Goal: Task Accomplishment & Management: Complete application form

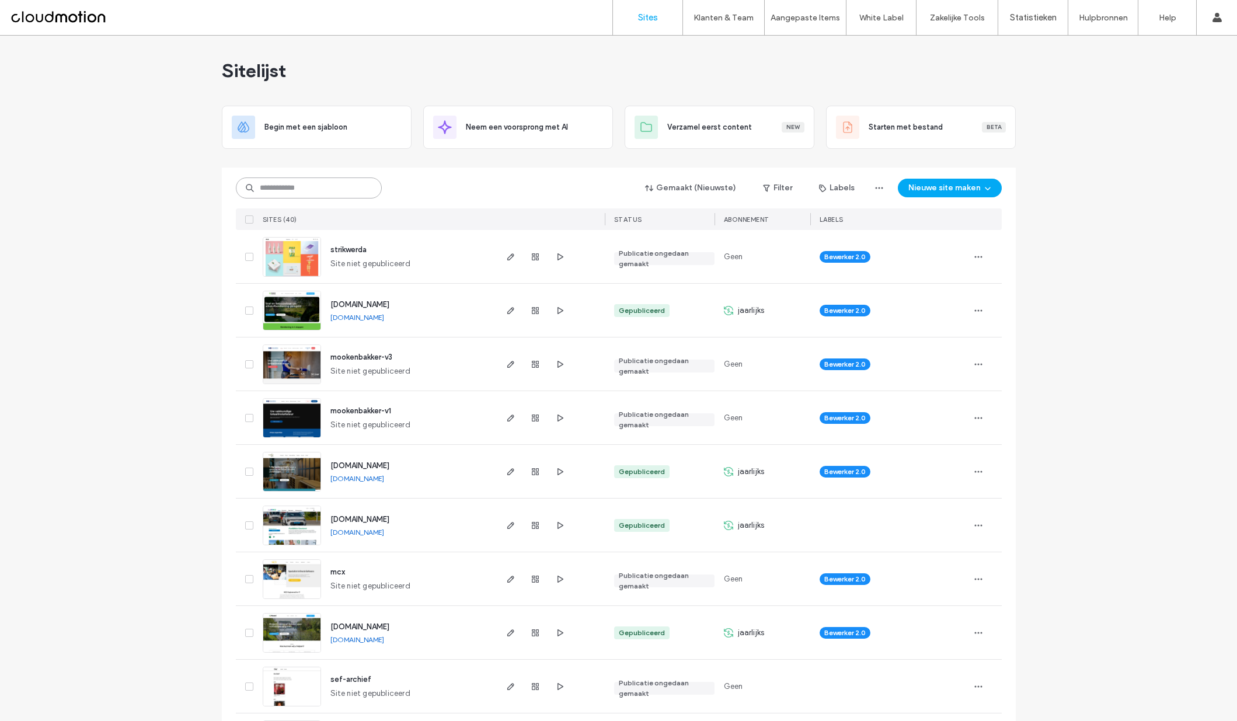
click at [338, 183] on input at bounding box center [309, 187] width 146 height 21
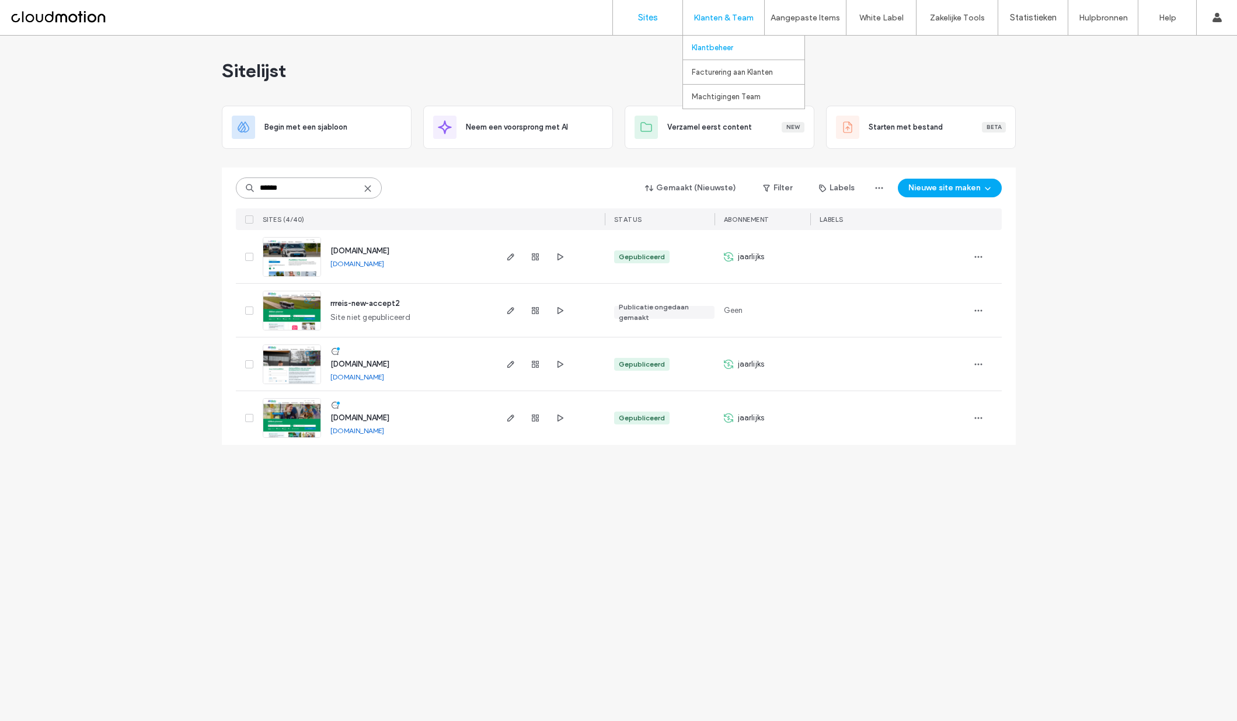
type input "******"
click at [736, 47] on link "Klantbeheer" at bounding box center [748, 48] width 113 height 24
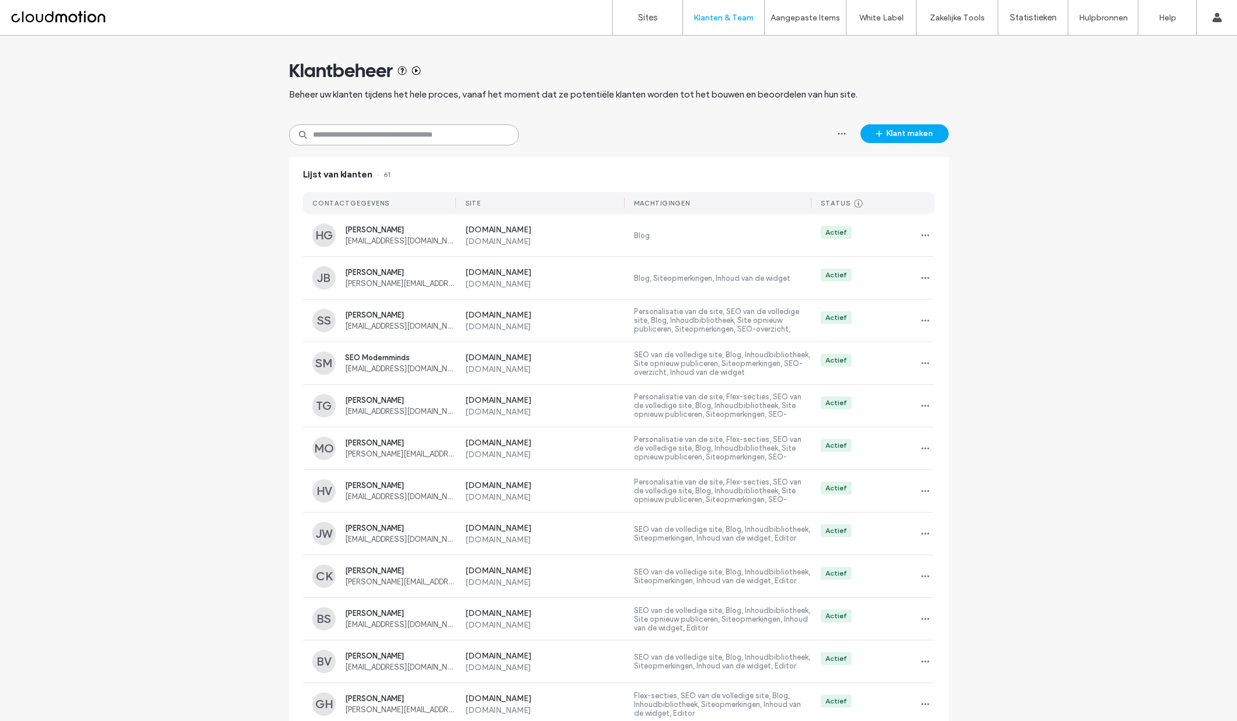
click at [427, 132] on input at bounding box center [404, 134] width 230 height 21
click at [897, 134] on button "Klant maken" at bounding box center [905, 133] width 88 height 19
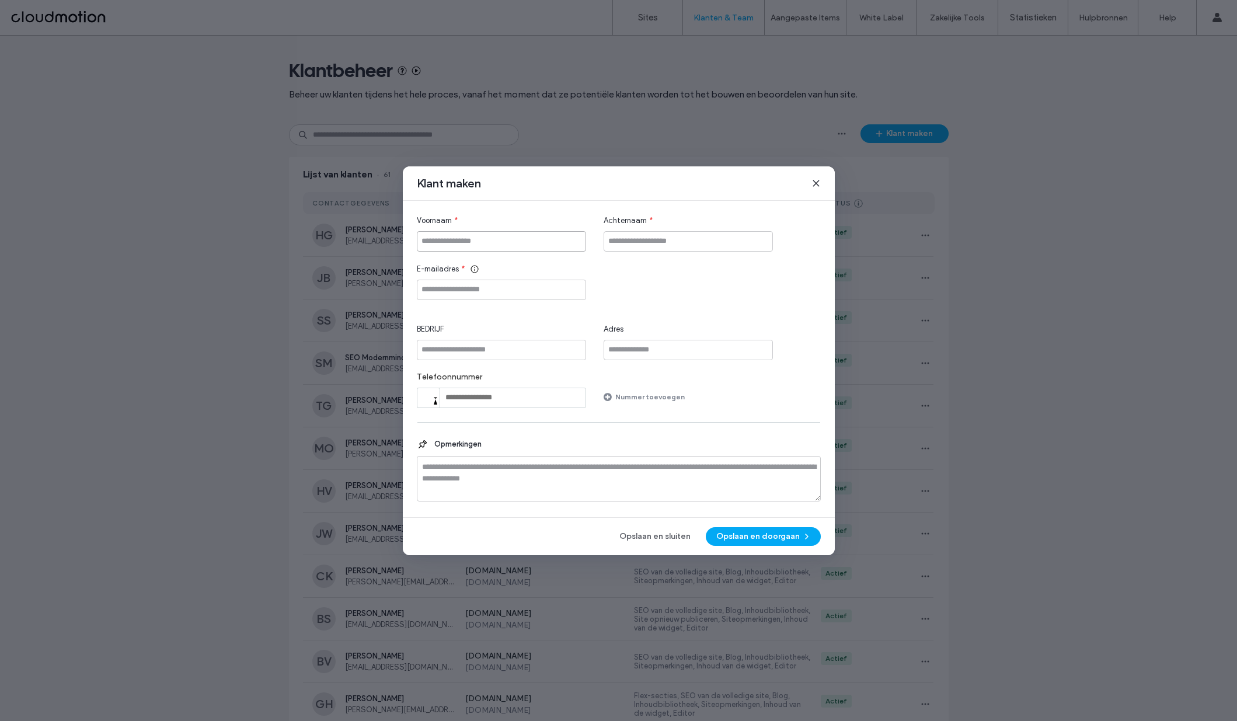
click at [486, 237] on input "Voornaam" at bounding box center [501, 241] width 169 height 20
type input "****"
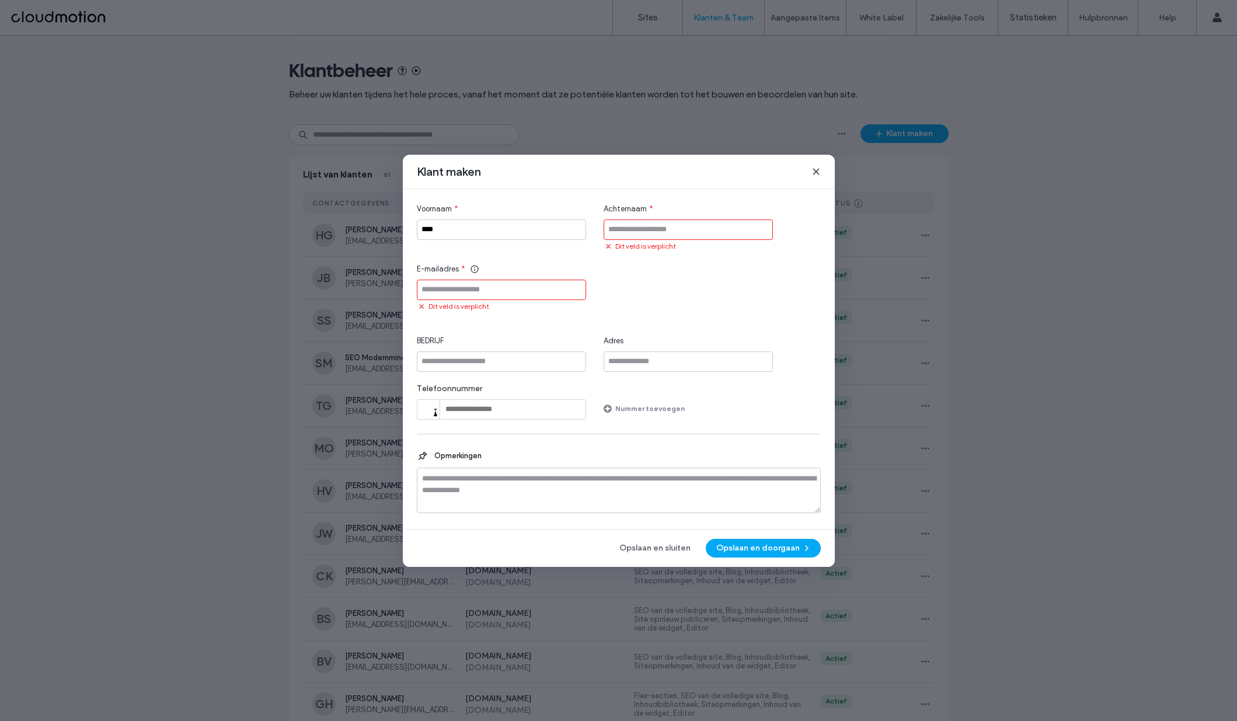
paste input "**********"
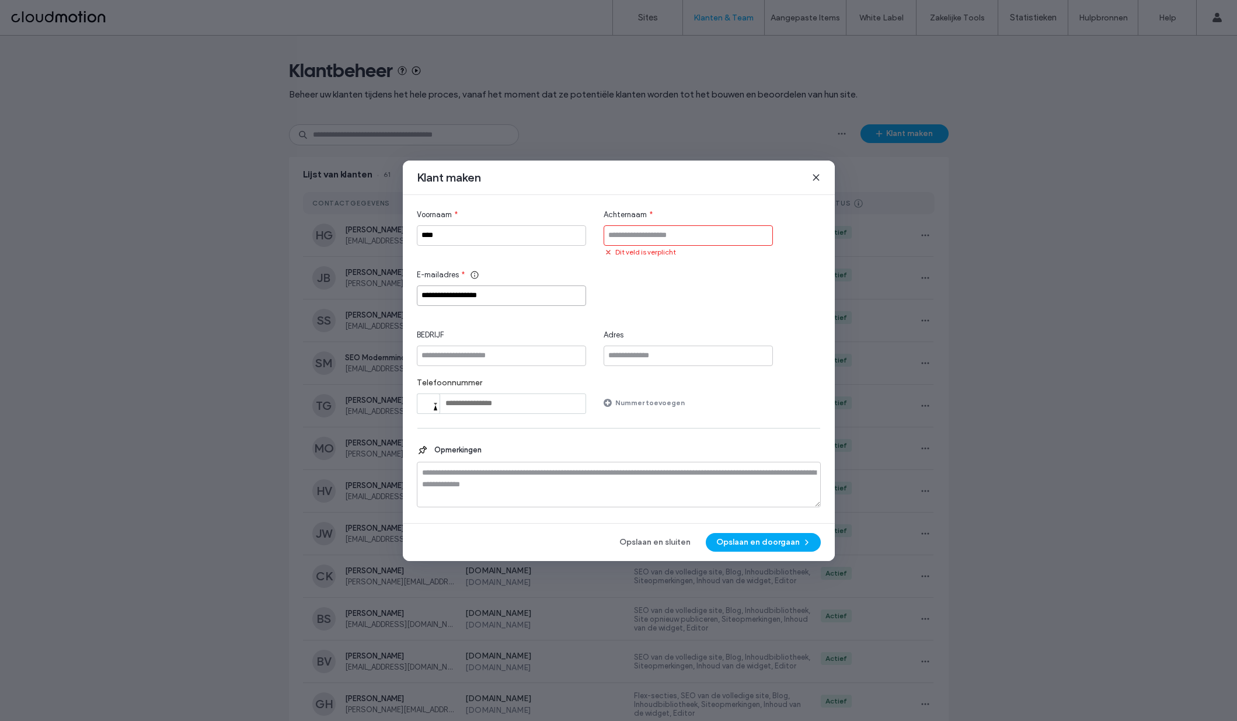
type input "**********"
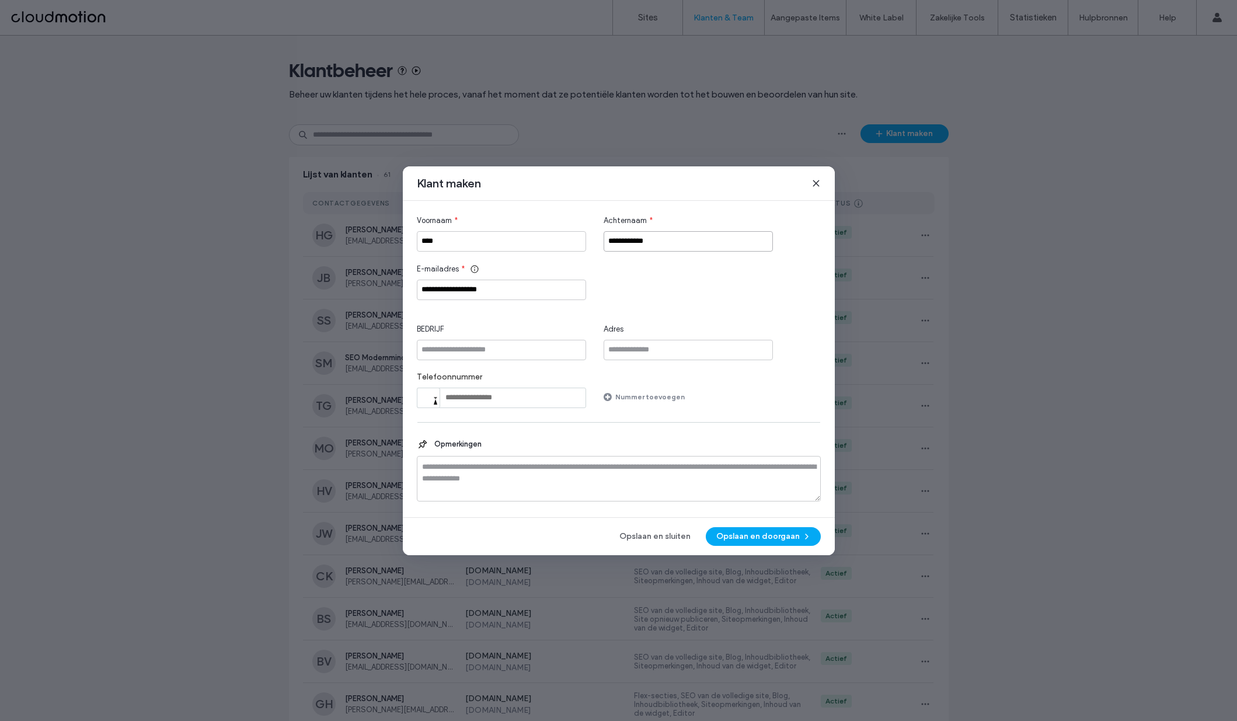
type input "**********"
click at [511, 349] on input "BEDRIJF" at bounding box center [501, 350] width 169 height 20
click at [435, 349] on input "**********" at bounding box center [501, 350] width 169 height 20
type input "**********"
click at [568, 477] on textarea at bounding box center [619, 479] width 404 height 46
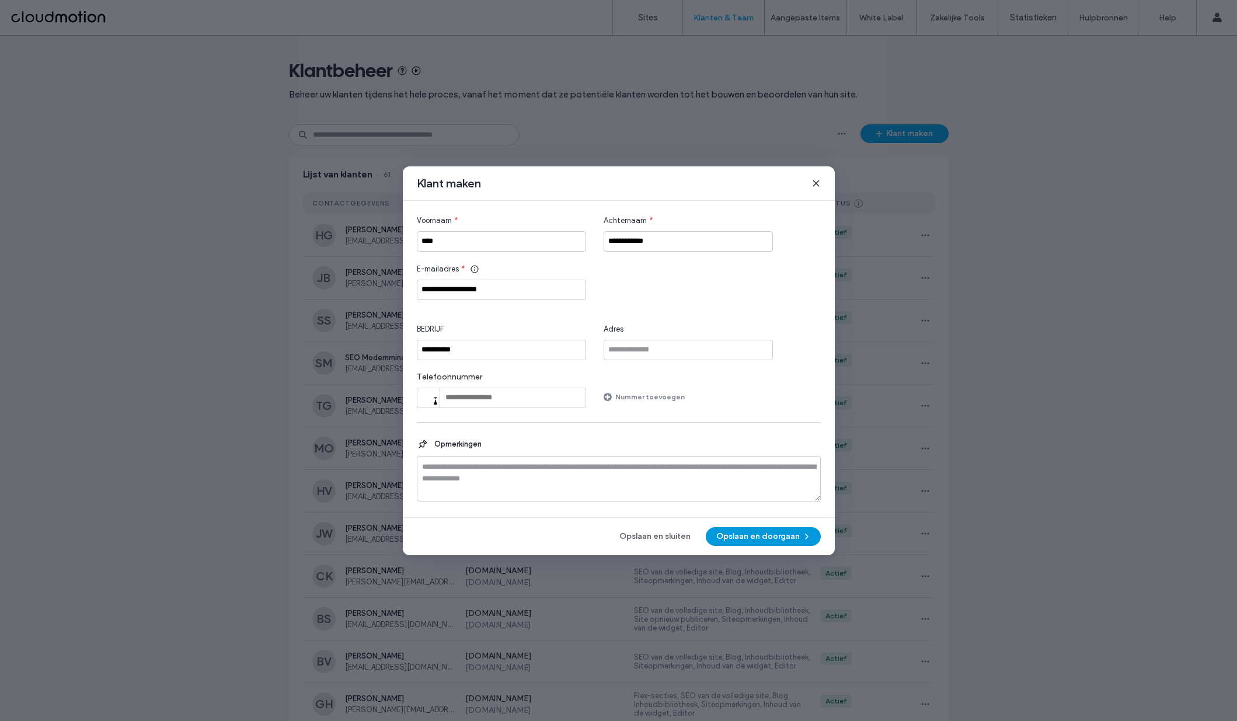
click at [763, 540] on button "Opslaan en doorgaan" at bounding box center [763, 536] width 115 height 19
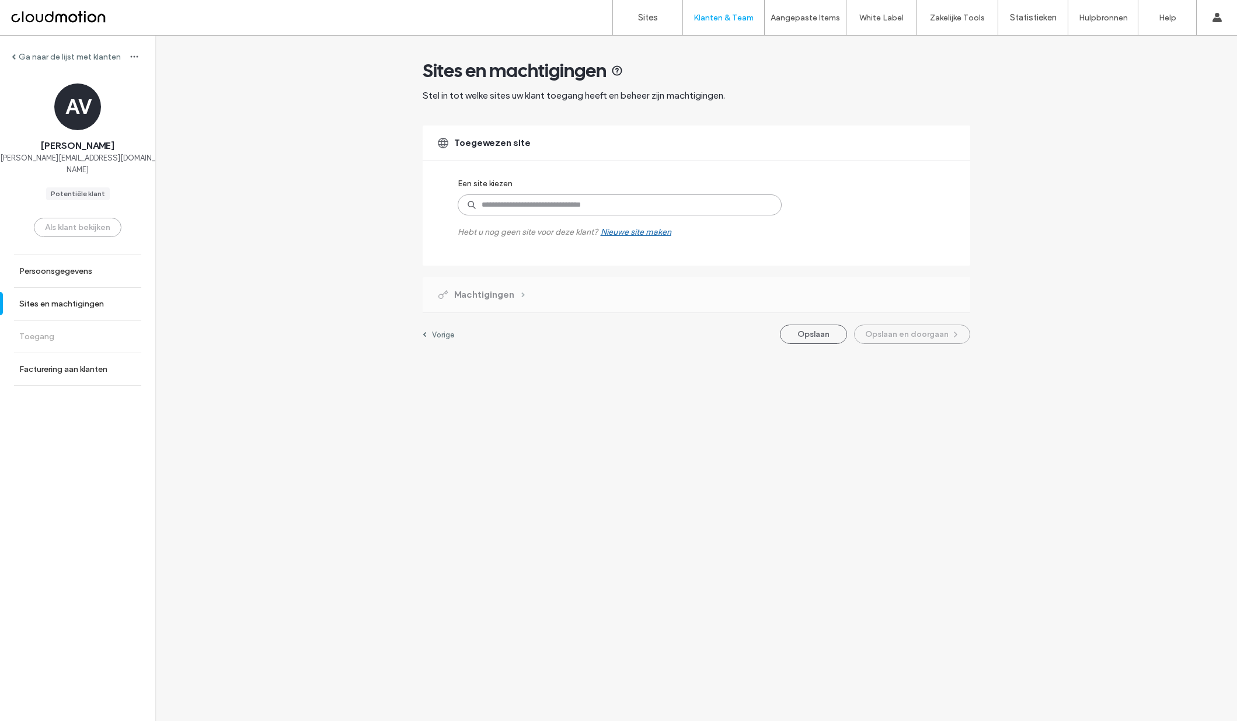
click at [513, 202] on input at bounding box center [620, 204] width 324 height 21
type input "*********"
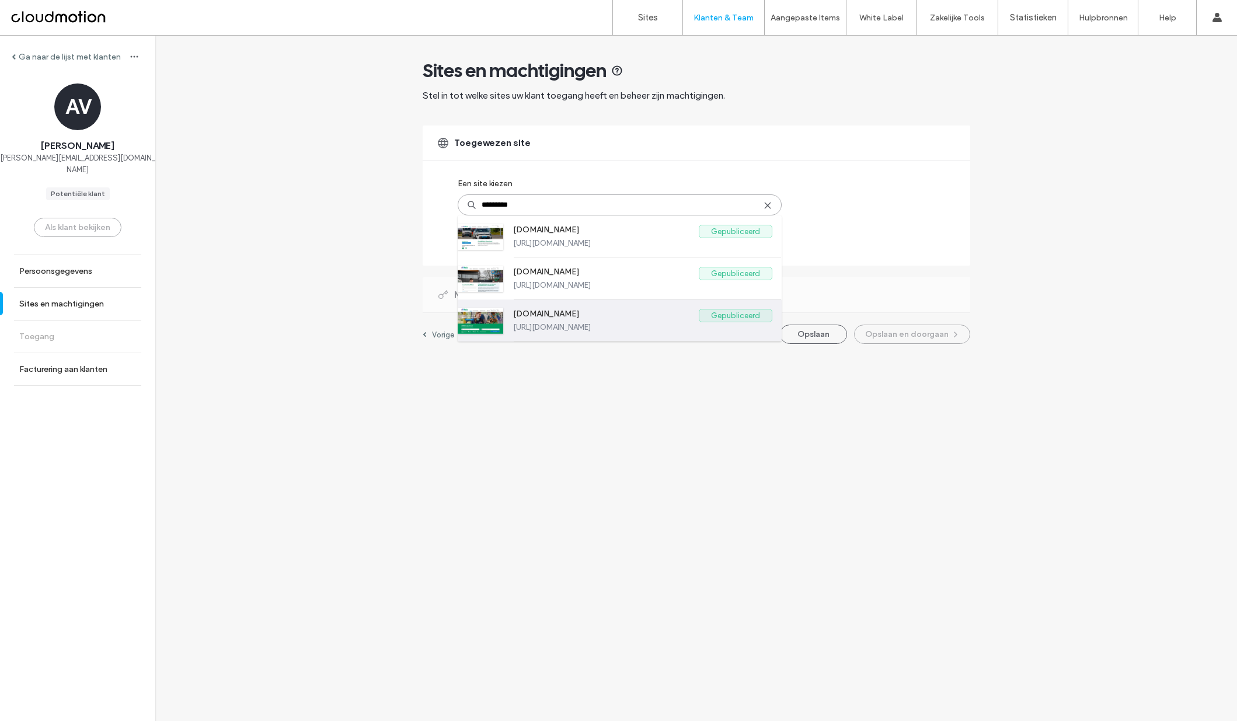
click at [535, 318] on label "[DOMAIN_NAME]" at bounding box center [606, 316] width 186 height 14
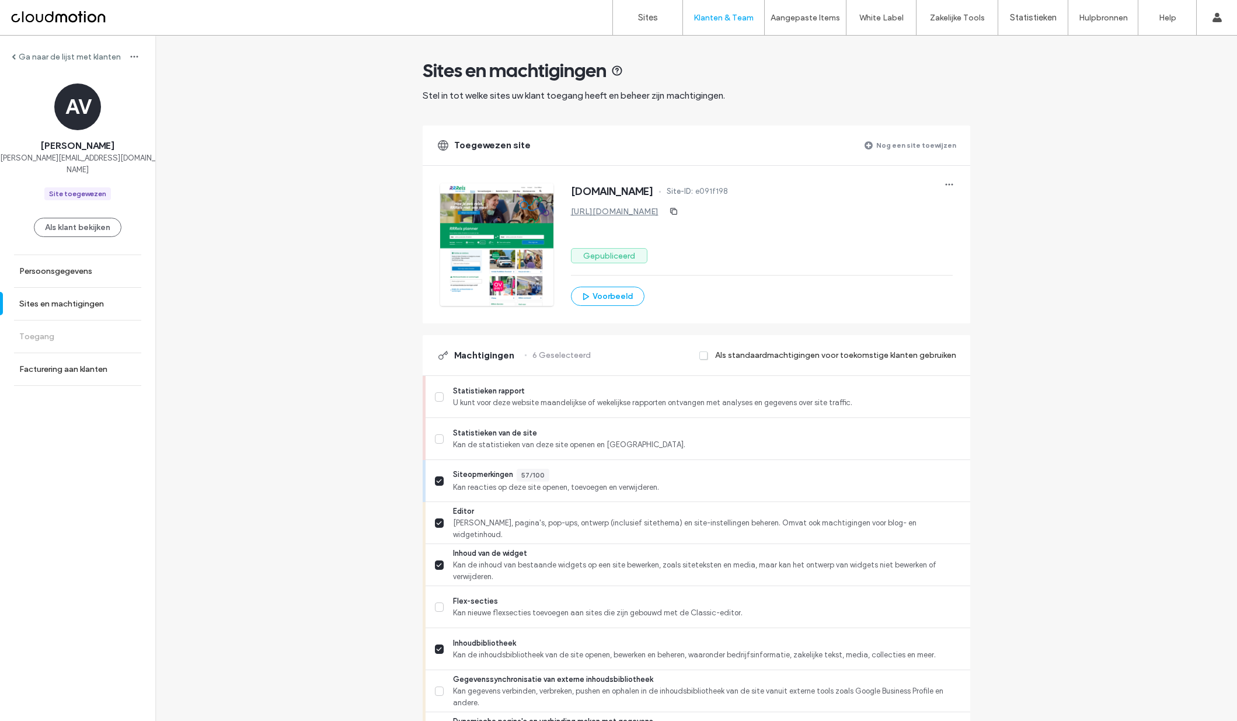
click at [927, 148] on label "Nog een site toewijzen" at bounding box center [916, 145] width 80 height 20
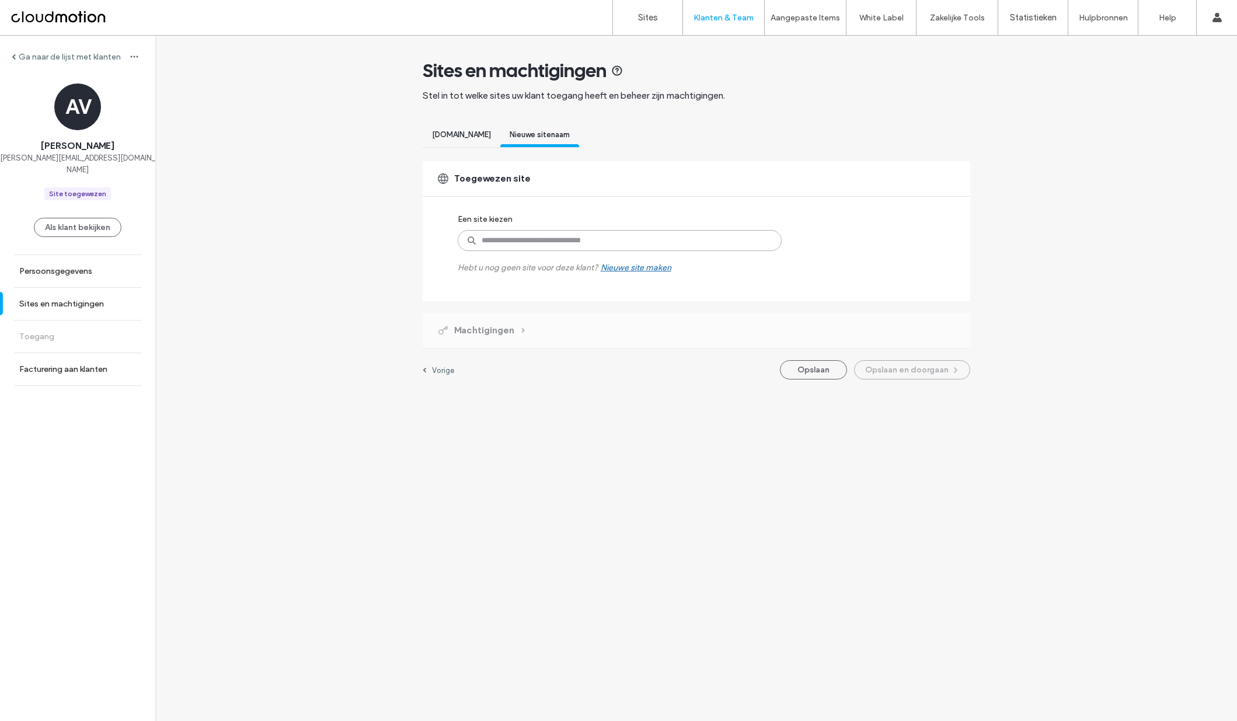
click at [544, 238] on input at bounding box center [620, 240] width 324 height 21
type input "******"
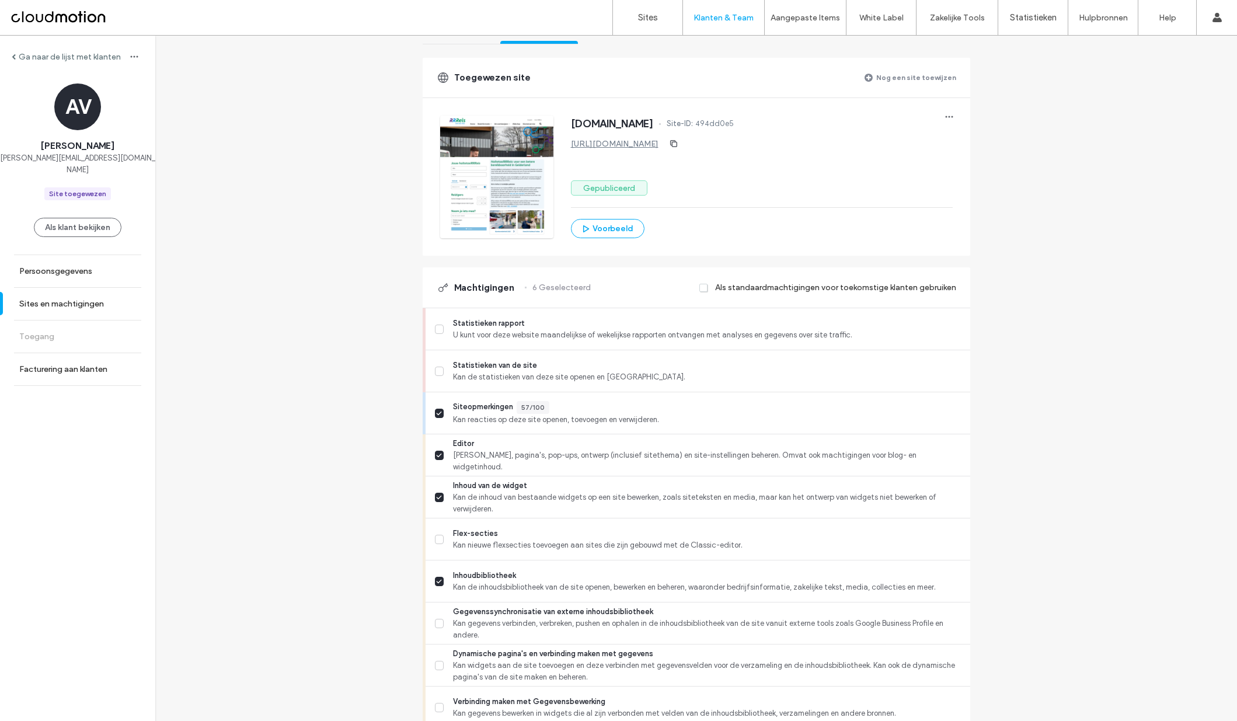
scroll to position [113, 0]
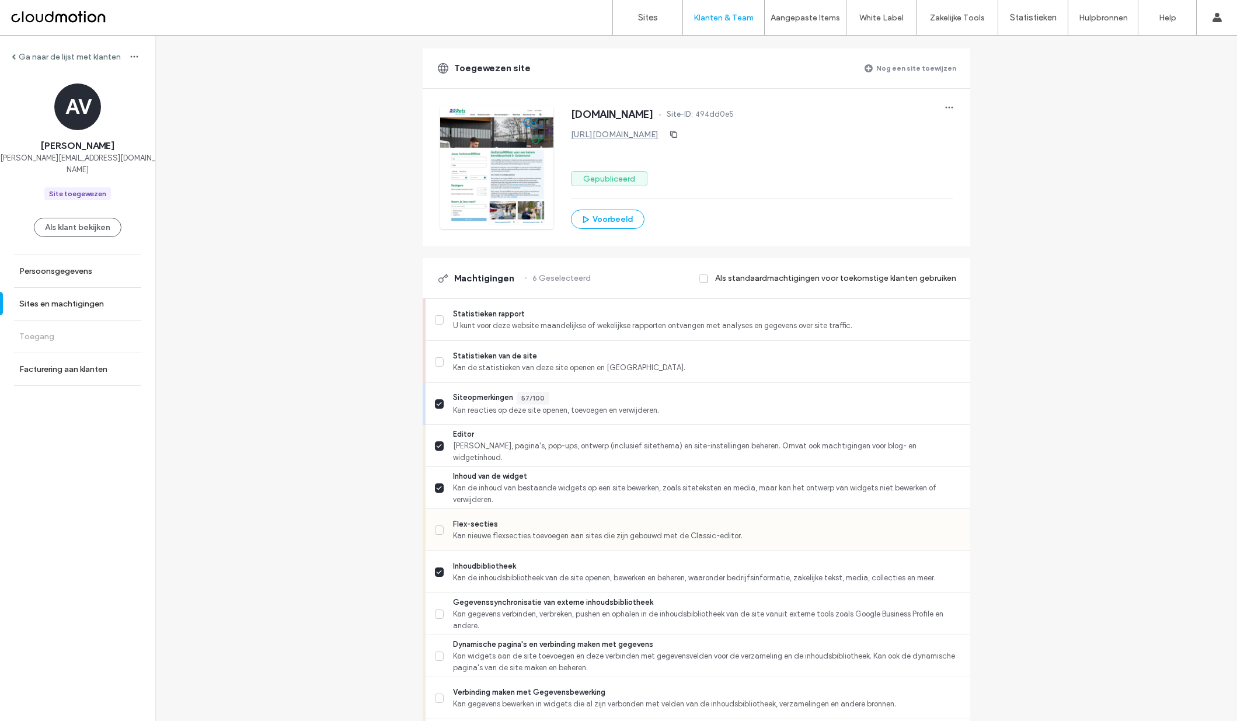
click at [436, 531] on icon at bounding box center [439, 530] width 6 height 5
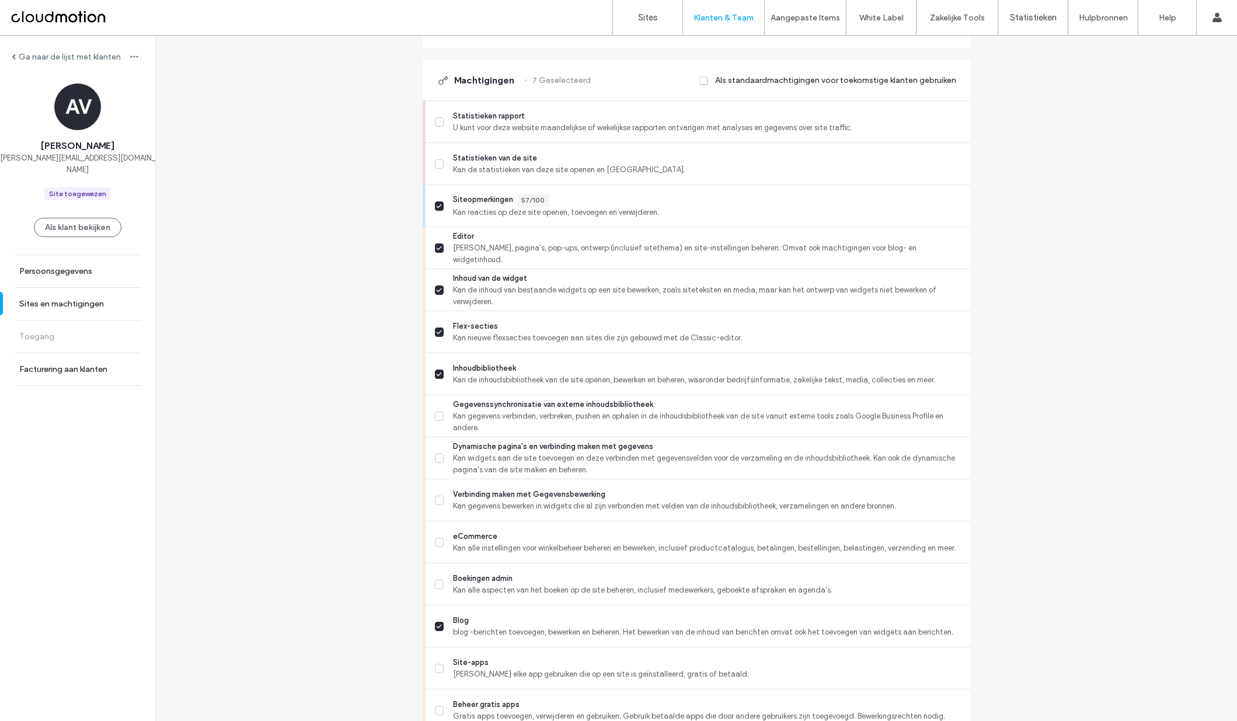
scroll to position [391, 0]
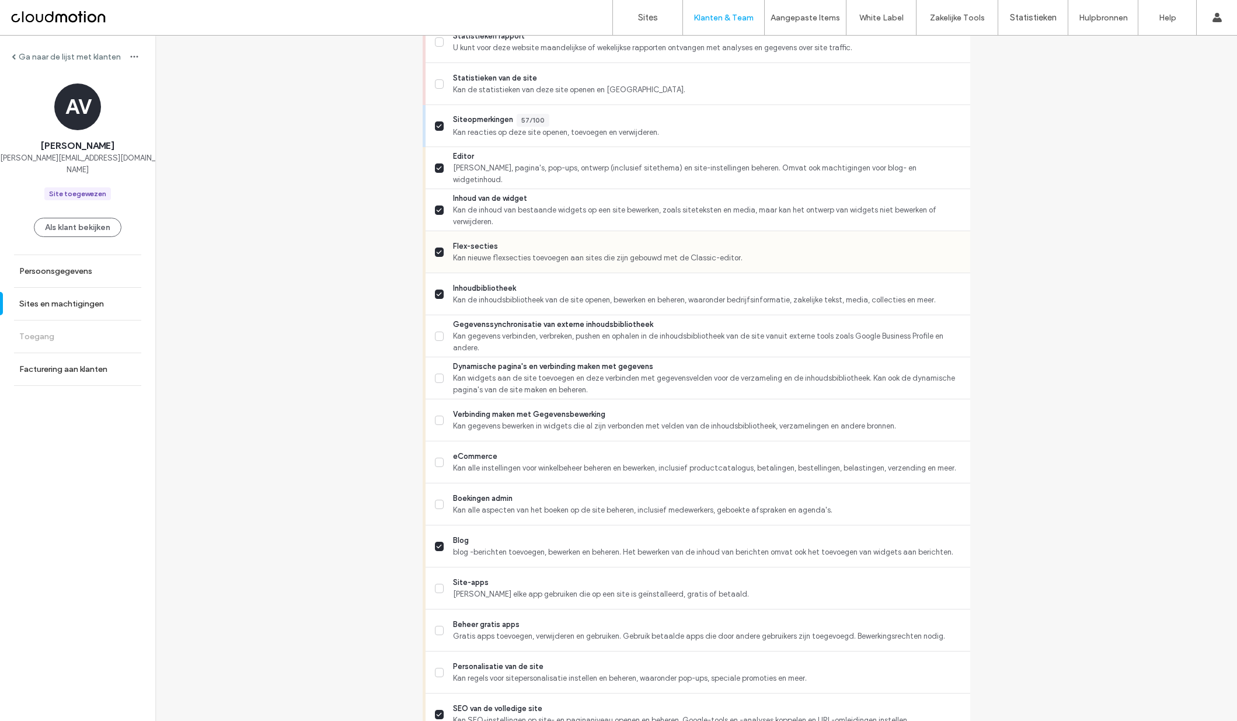
click at [440, 254] on label "Flex-secties Kan nieuwe flexsecties toevoegen aan sites die zijn gebouwd met de…" at bounding box center [698, 252] width 526 height 23
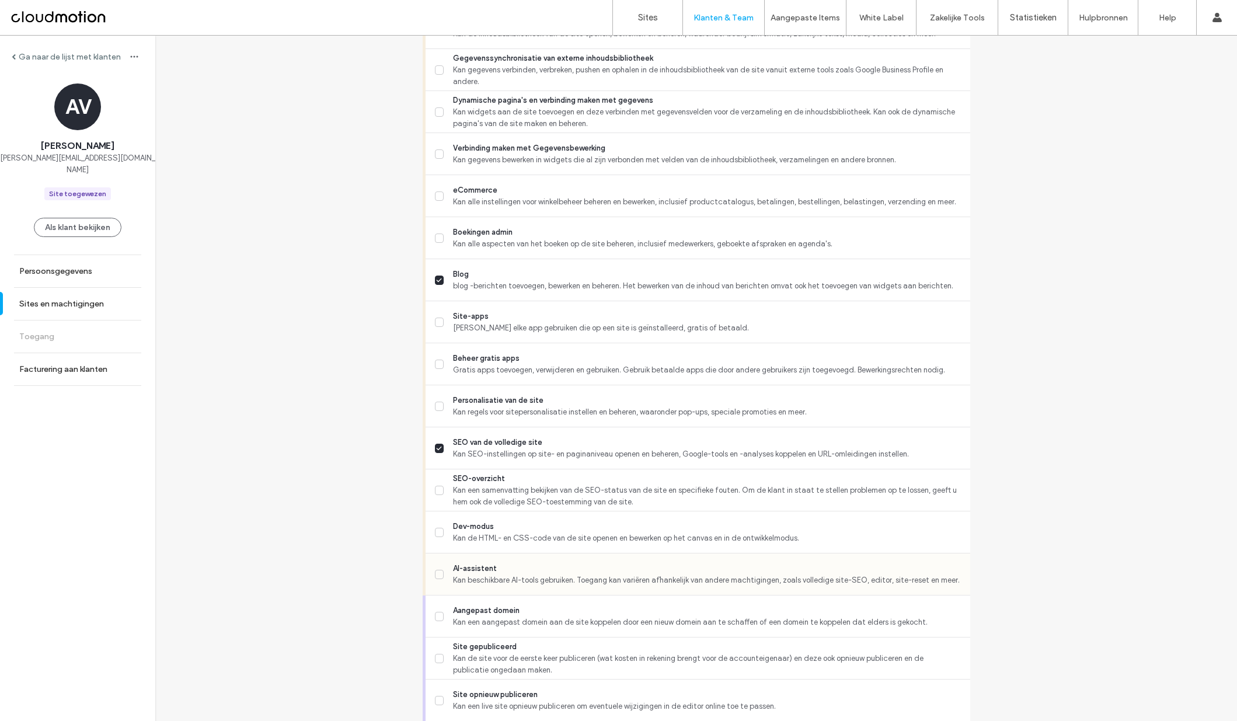
scroll to position [661, 0]
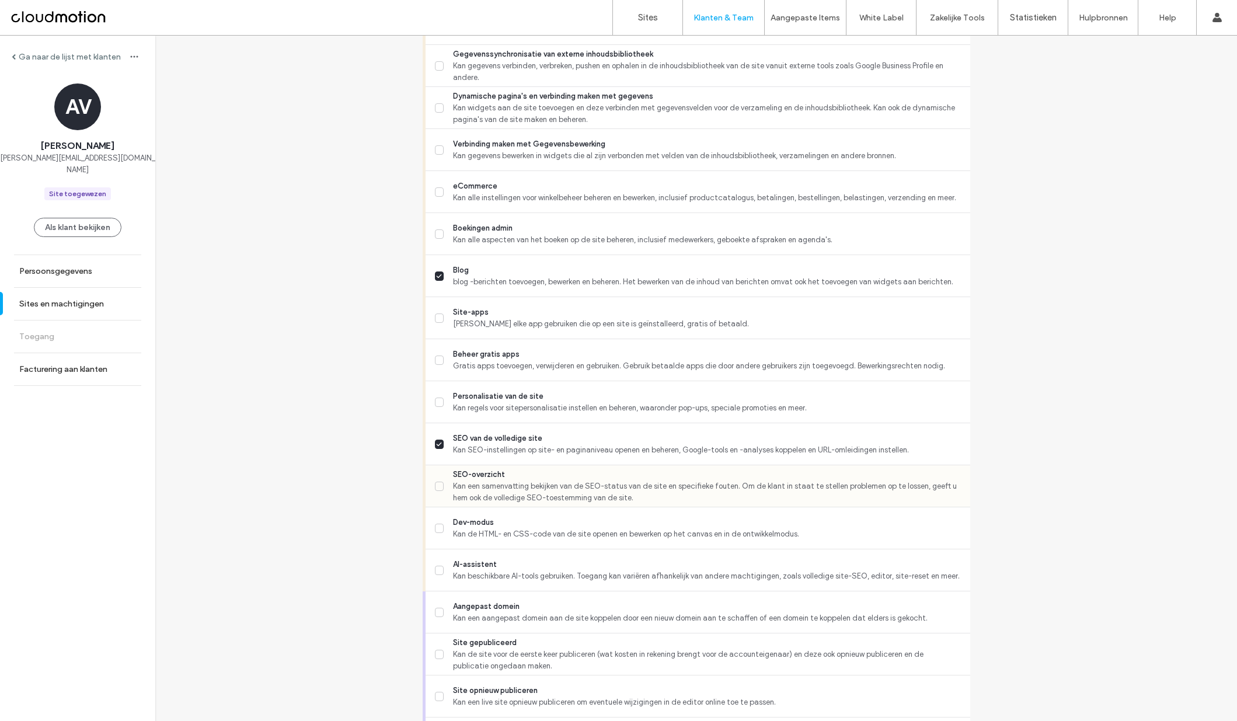
click at [437, 486] on icon at bounding box center [439, 486] width 5 height 3
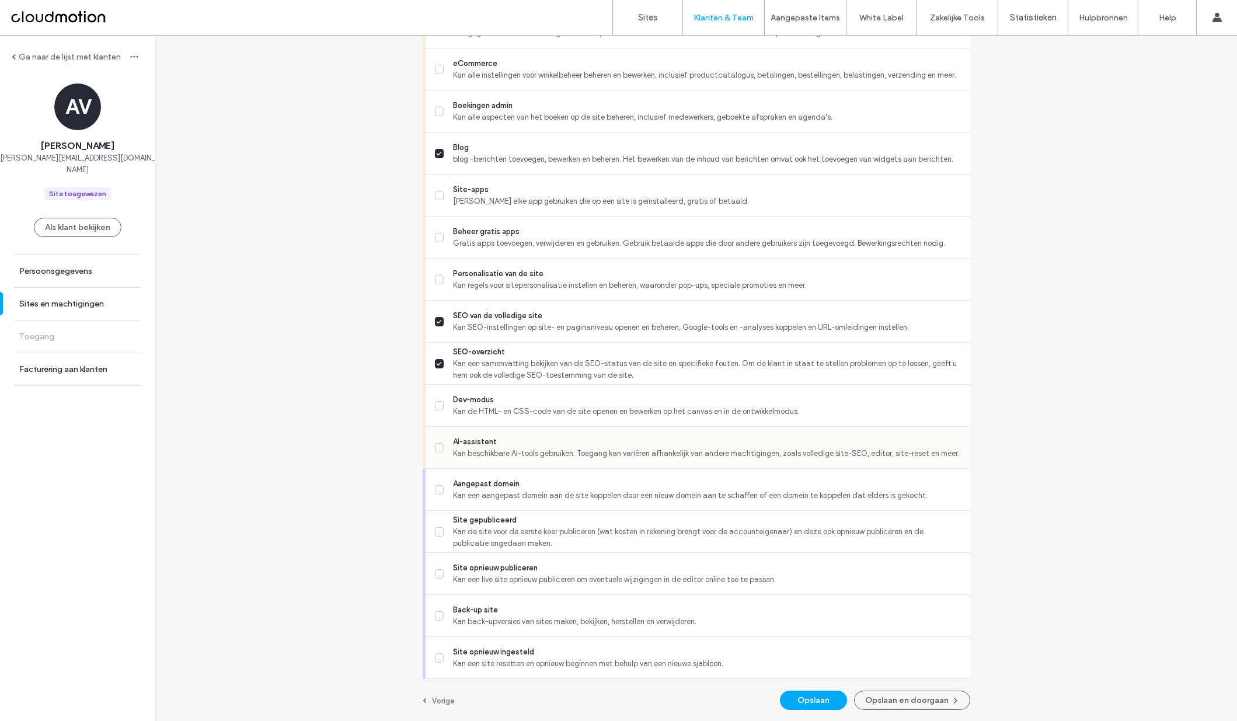
scroll to position [784, 0]
click at [437, 571] on icon at bounding box center [439, 573] width 6 height 5
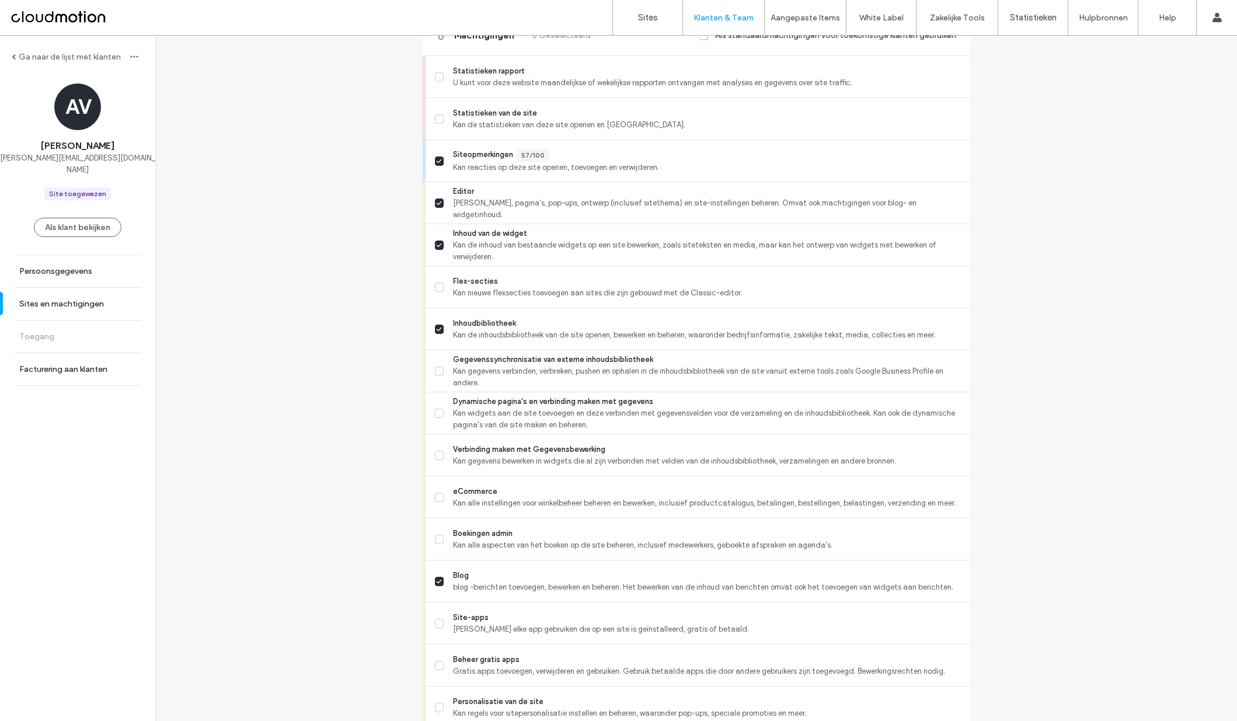
scroll to position [344, 0]
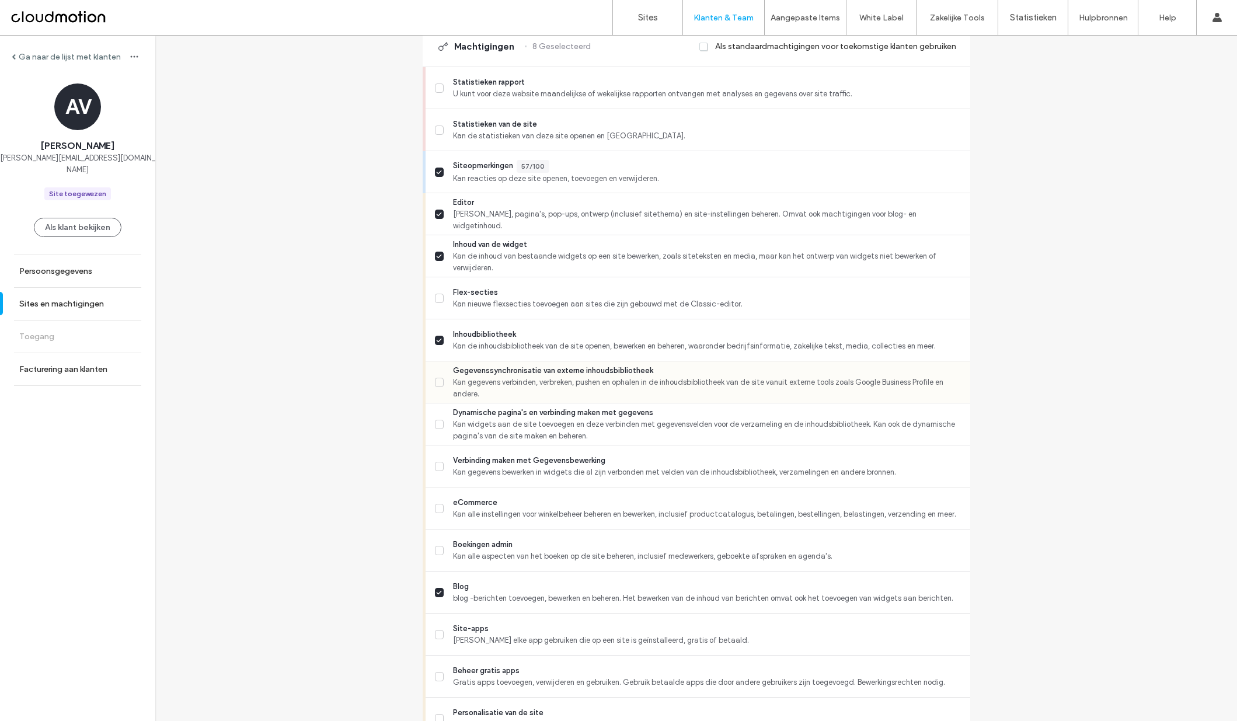
click at [437, 383] on icon at bounding box center [439, 382] width 5 height 3
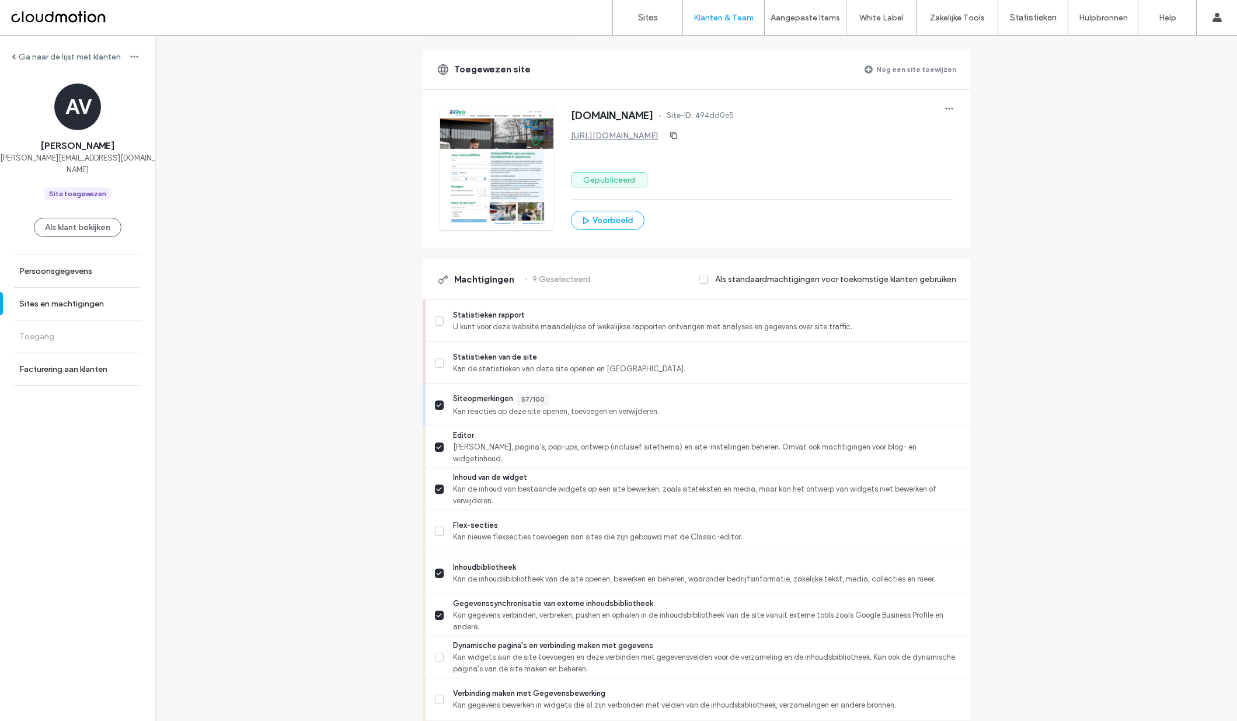
scroll to position [0, 0]
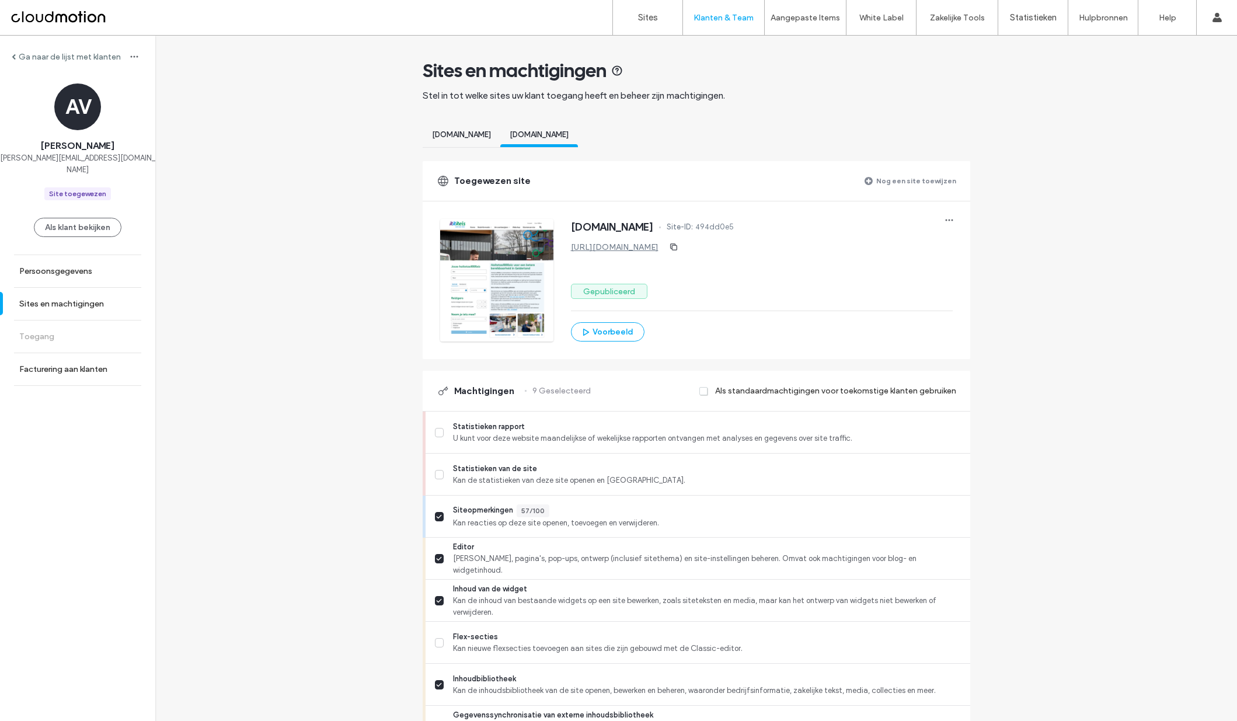
click at [451, 133] on span "[DOMAIN_NAME]" at bounding box center [461, 134] width 59 height 9
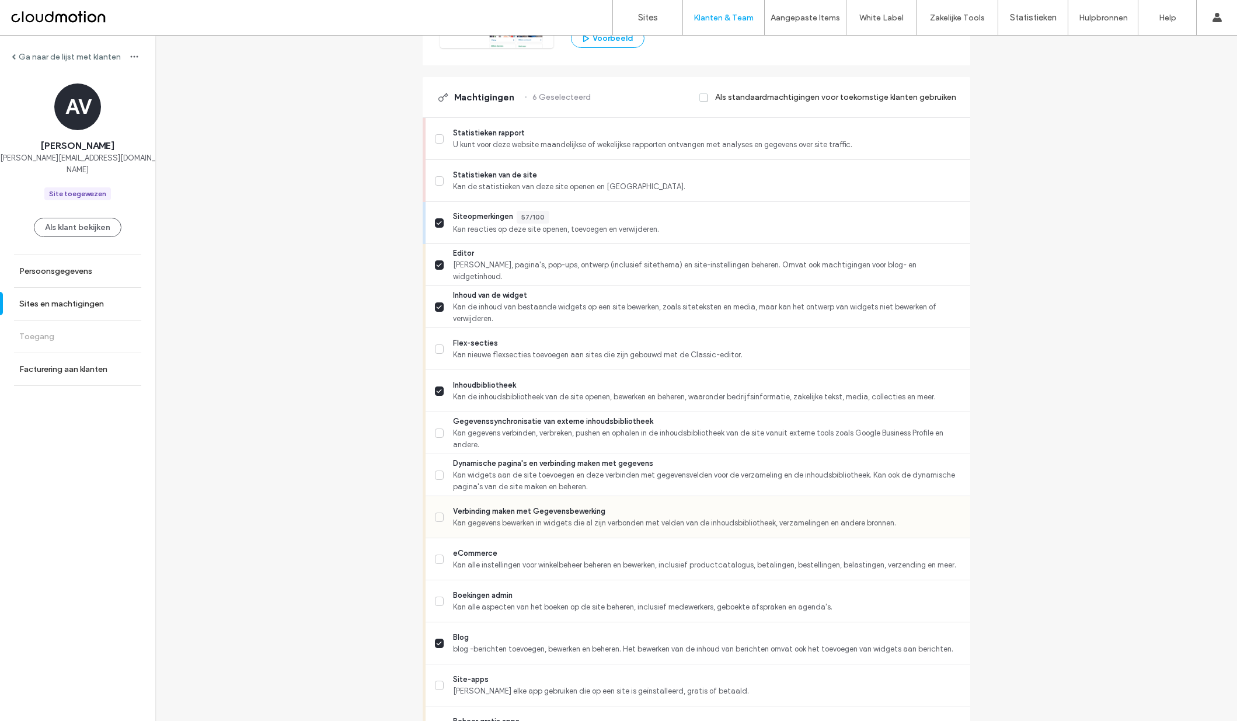
scroll to position [292, 0]
click at [436, 435] on icon at bounding box center [439, 435] width 6 height 5
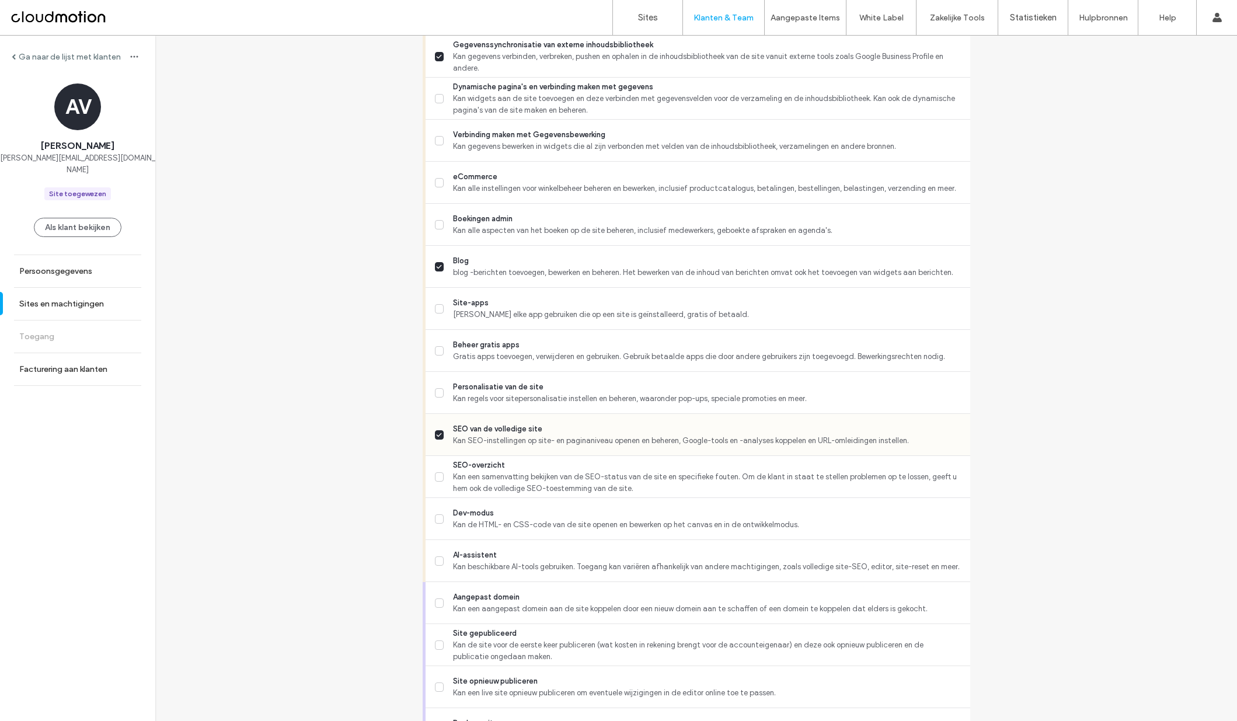
scroll to position [715, 0]
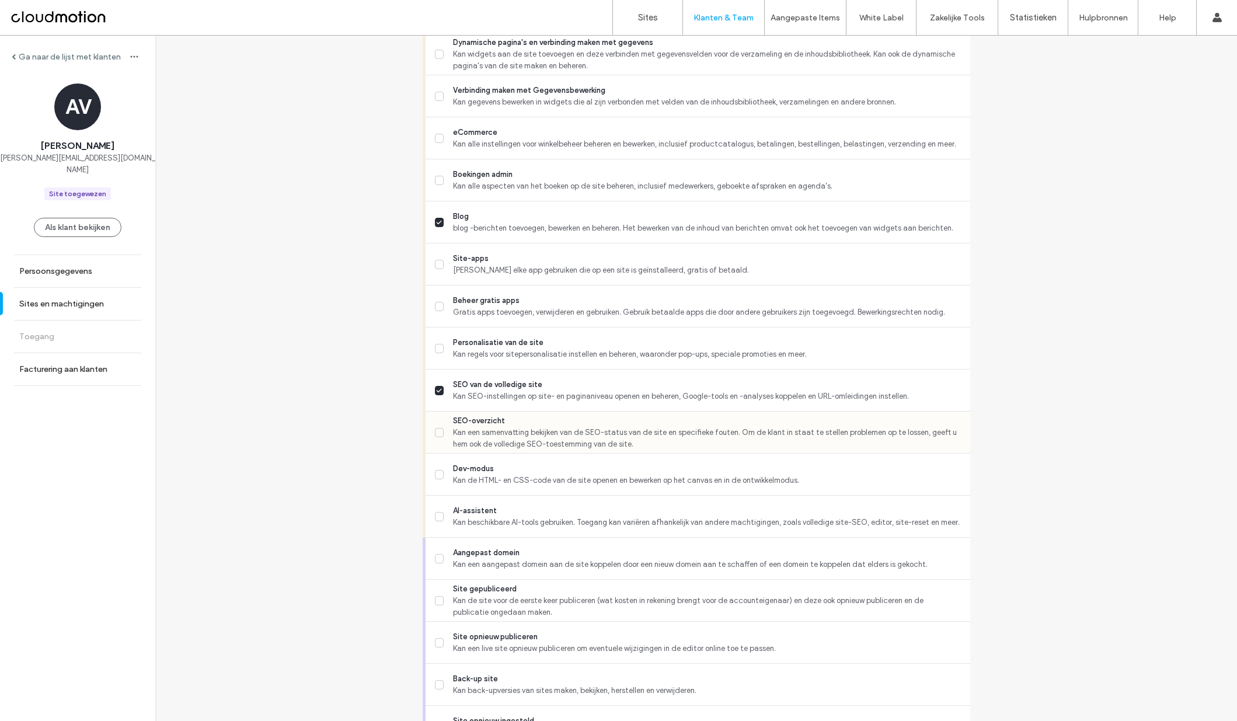
click at [435, 437] on span at bounding box center [439, 432] width 9 height 9
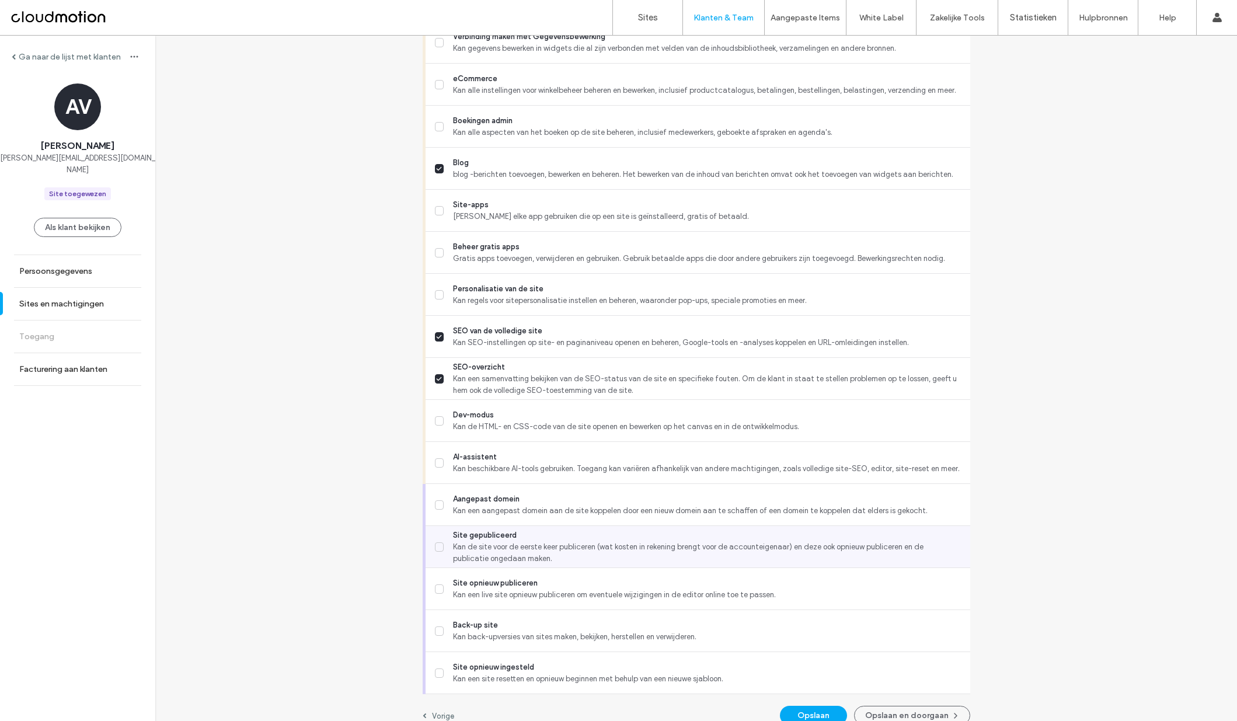
scroll to position [784, 0]
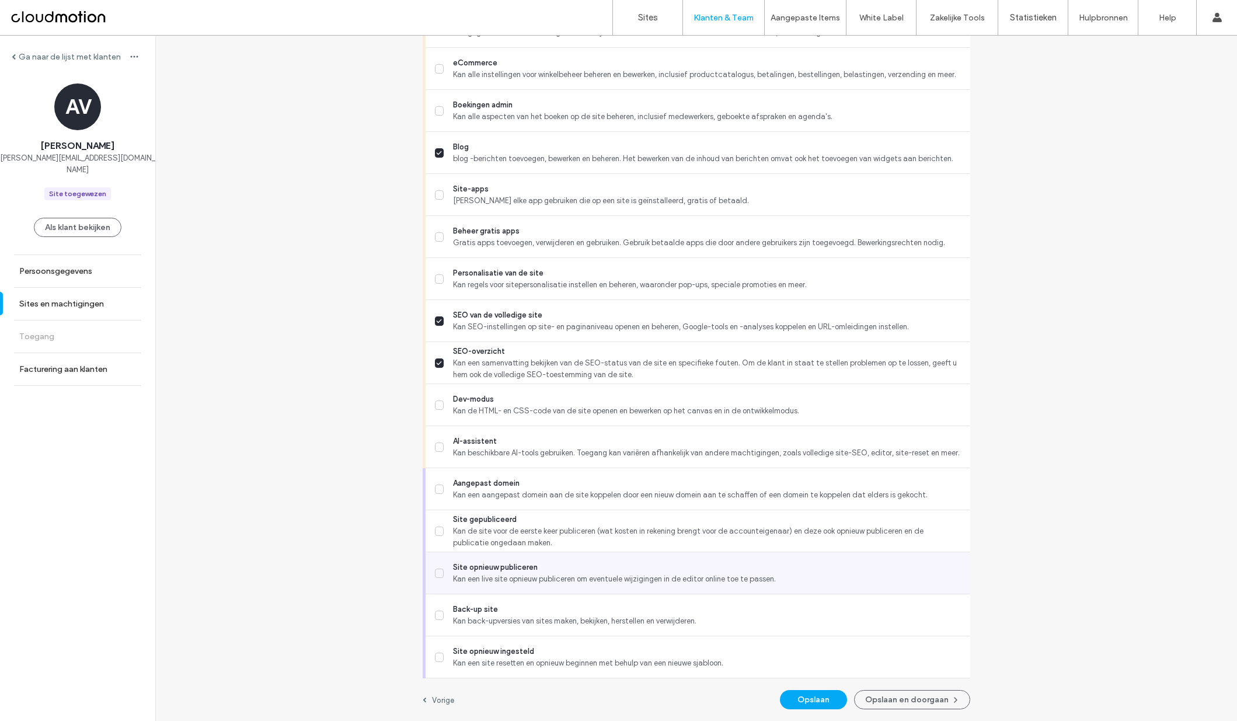
click at [436, 572] on icon at bounding box center [439, 573] width 6 height 5
click at [903, 702] on button "Opslaan en doorgaan" at bounding box center [912, 699] width 116 height 19
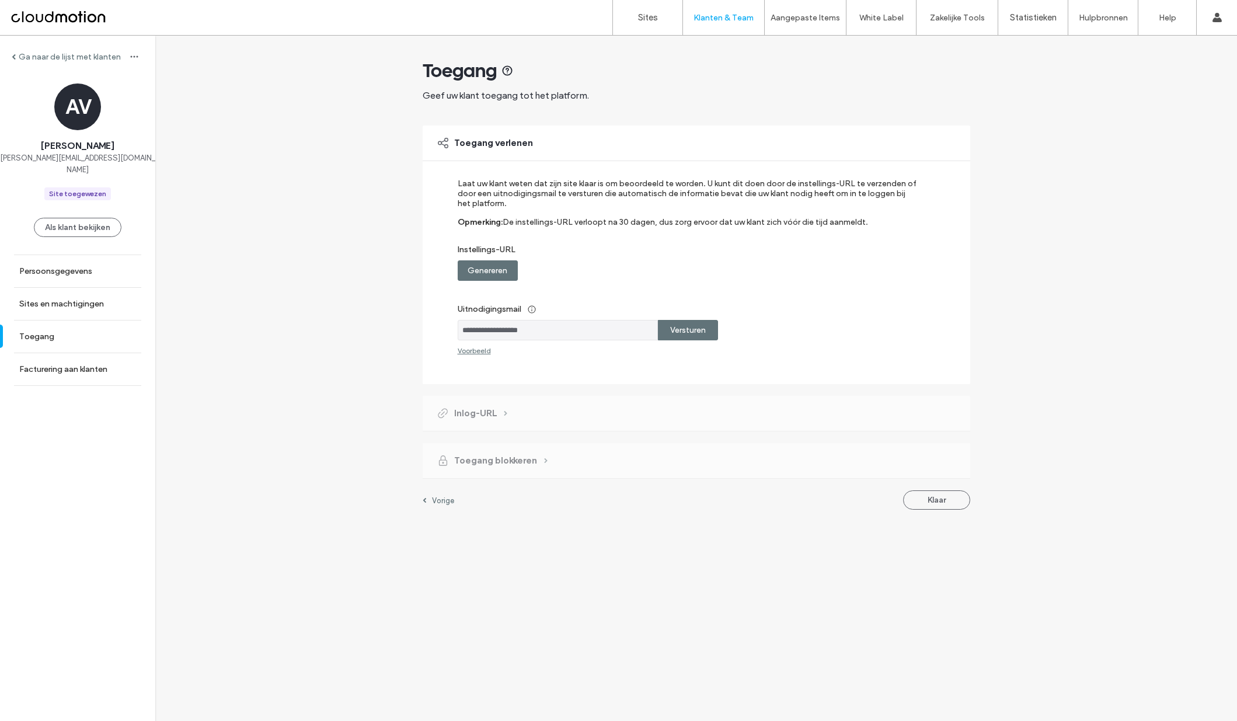
click at [688, 328] on label "Versturen" at bounding box center [688, 330] width 36 height 22
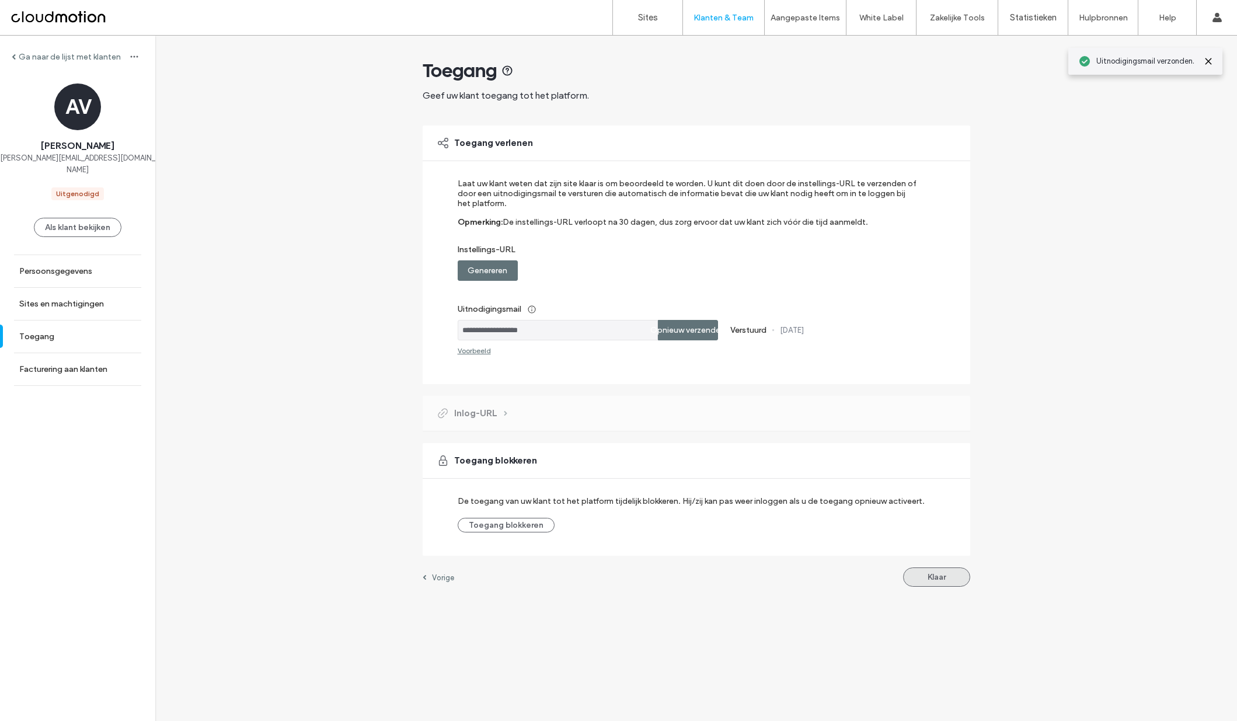
click at [948, 579] on button "Klaar" at bounding box center [936, 577] width 67 height 19
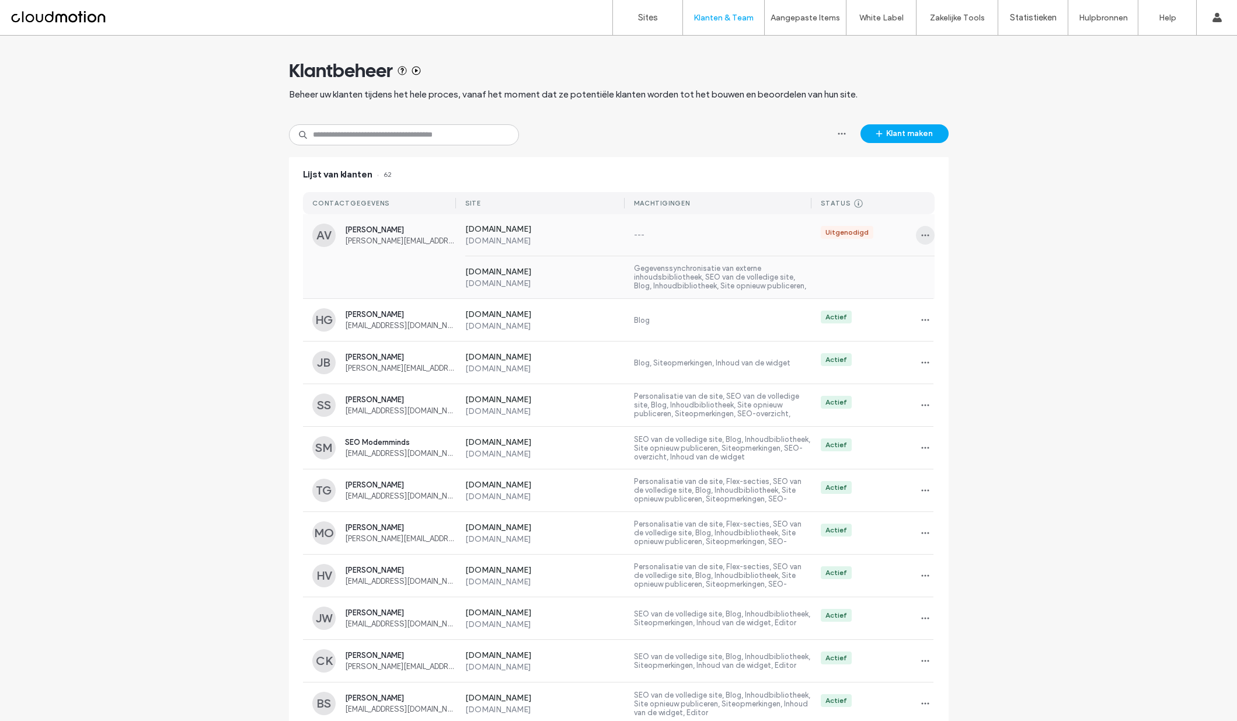
click at [925, 238] on icon "button" at bounding box center [925, 235] width 9 height 9
click at [990, 266] on span "Sites en machtigingen" at bounding box center [975, 266] width 78 height 12
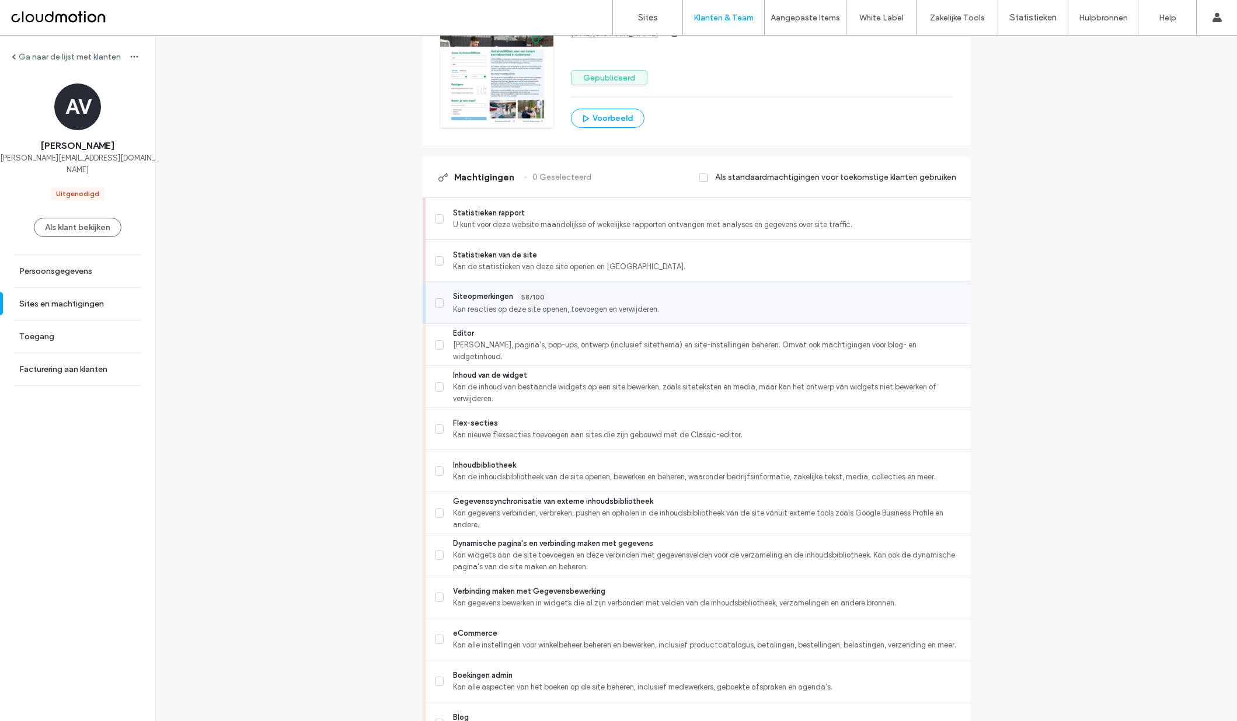
scroll to position [249, 0]
click at [438, 385] on span at bounding box center [439, 386] width 9 height 9
click at [438, 346] on span at bounding box center [439, 344] width 9 height 9
click at [437, 385] on icon at bounding box center [439, 386] width 6 height 5
click at [437, 301] on icon at bounding box center [439, 302] width 5 height 3
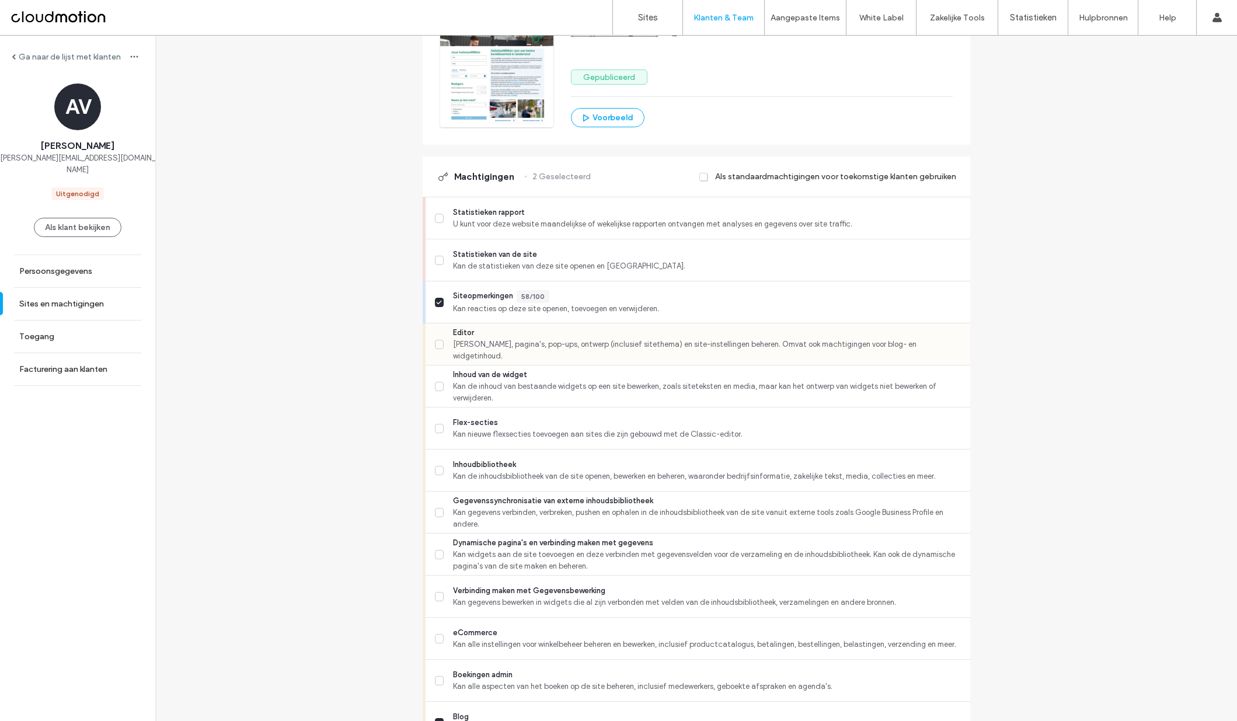
click at [438, 344] on span at bounding box center [439, 344] width 9 height 9
click at [436, 261] on icon at bounding box center [439, 260] width 6 height 5
click at [438, 218] on span at bounding box center [439, 218] width 9 height 9
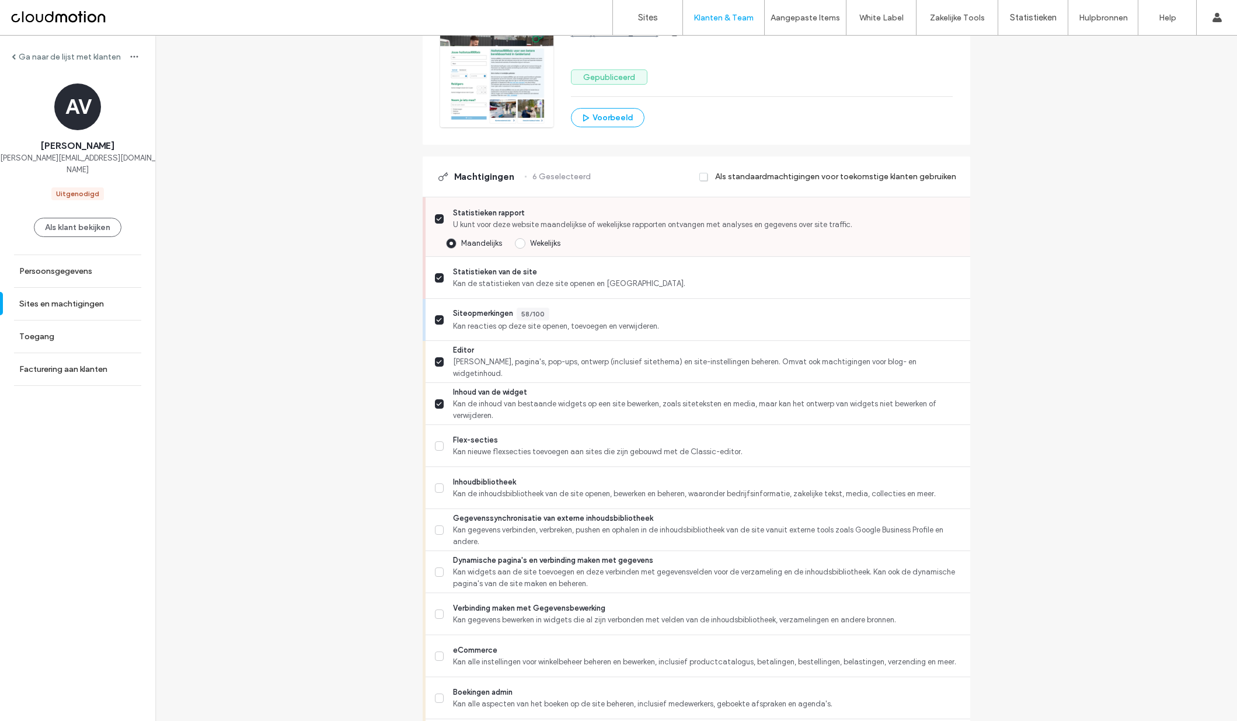
click at [438, 218] on span at bounding box center [439, 218] width 9 height 9
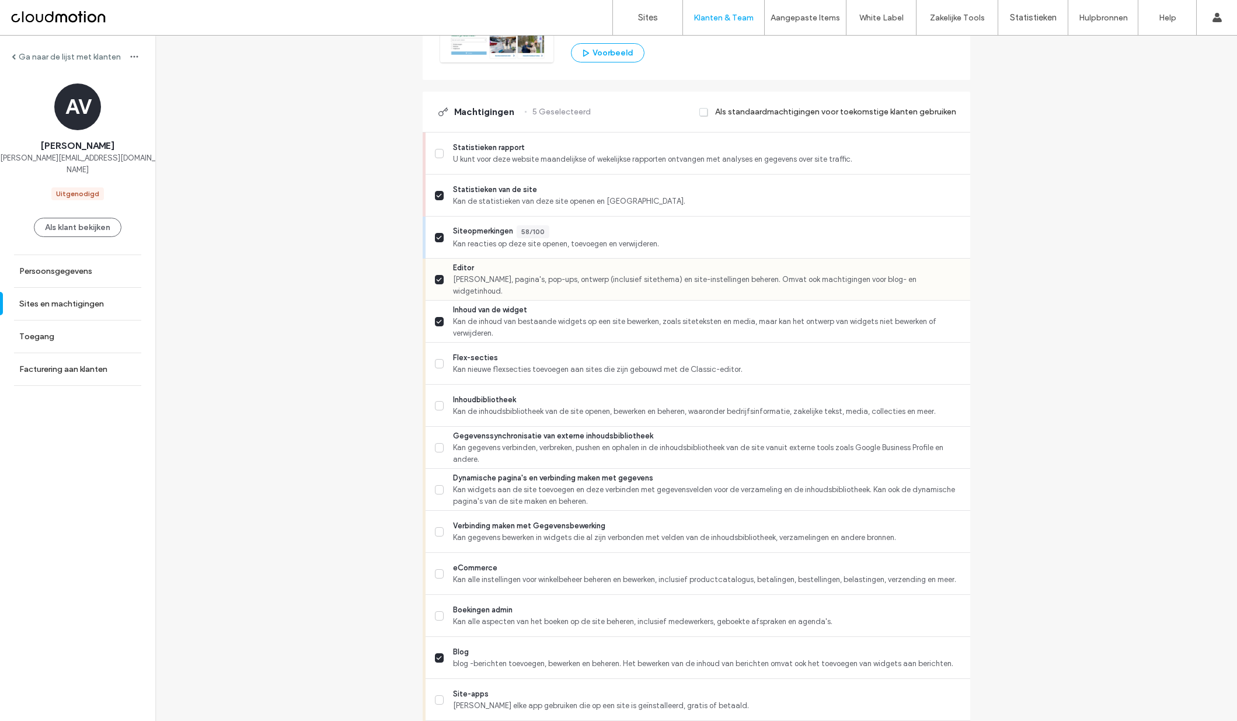
scroll to position [364, 0]
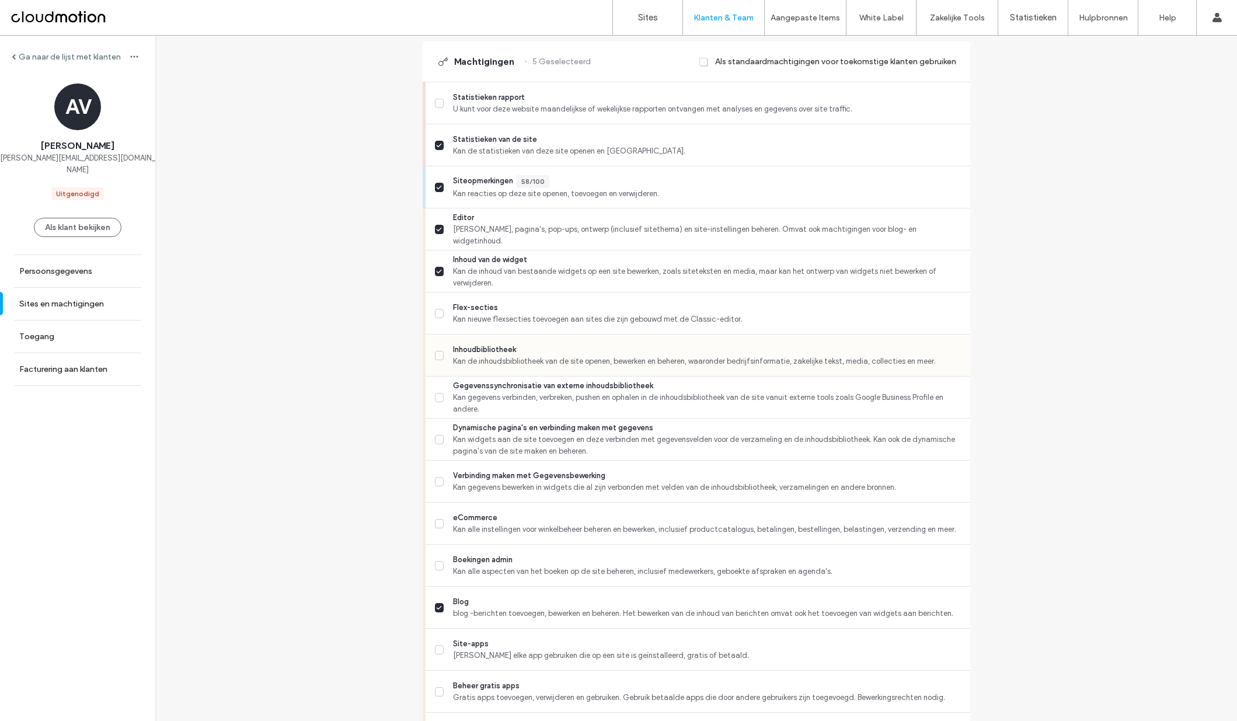
click at [440, 351] on label "Inhoudbibliotheek Kan de inhoudsbibliotheek van de site openen, bewerken en beh…" at bounding box center [698, 355] width 526 height 23
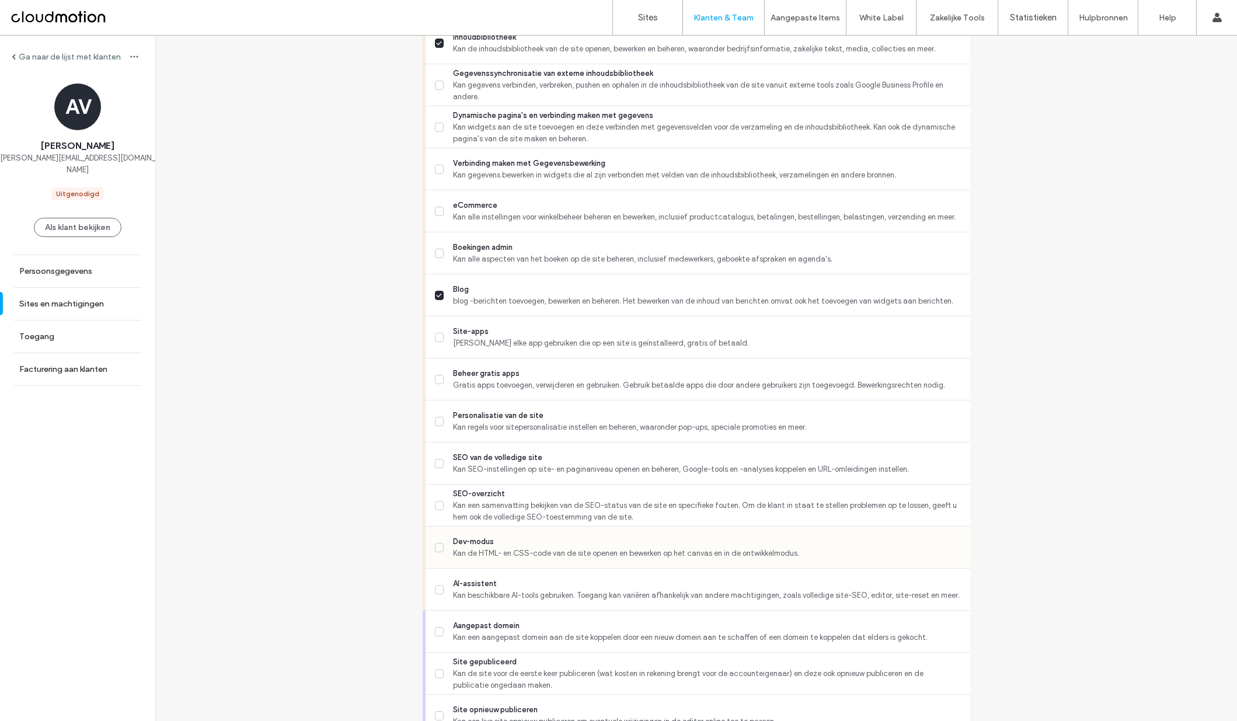
scroll to position [686, 0]
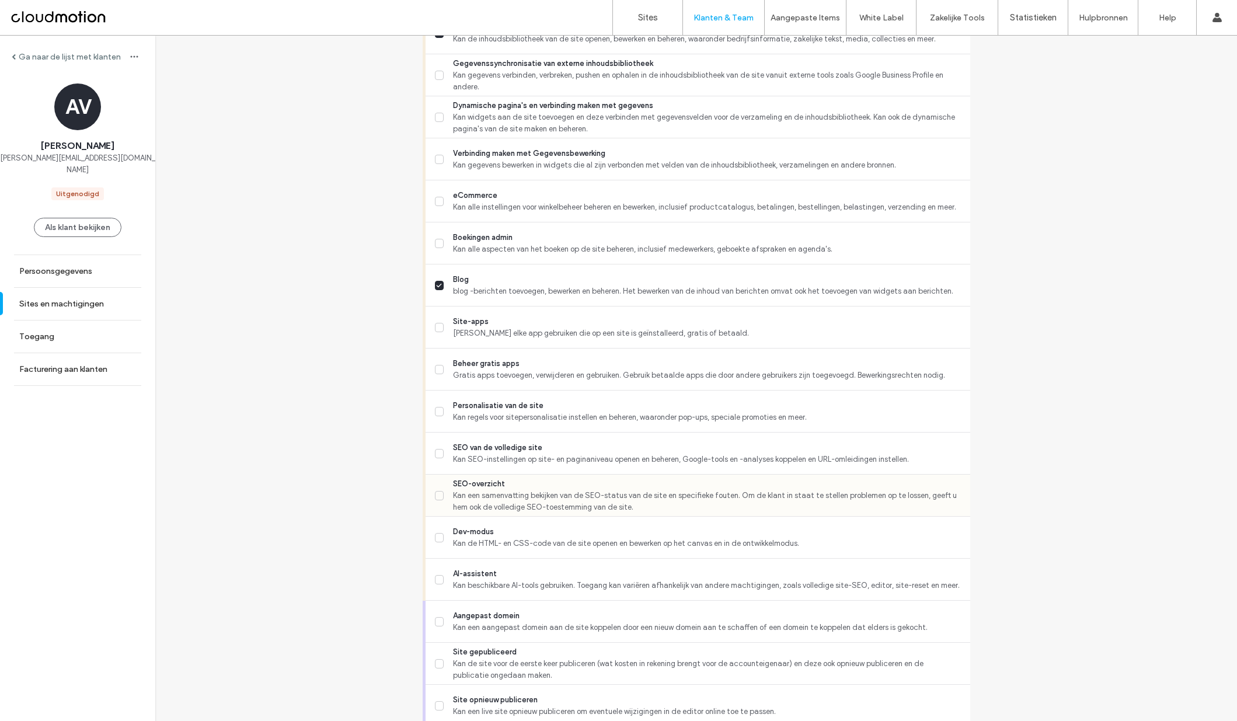
click at [436, 493] on icon at bounding box center [439, 495] width 6 height 5
click at [436, 452] on icon at bounding box center [439, 453] width 6 height 5
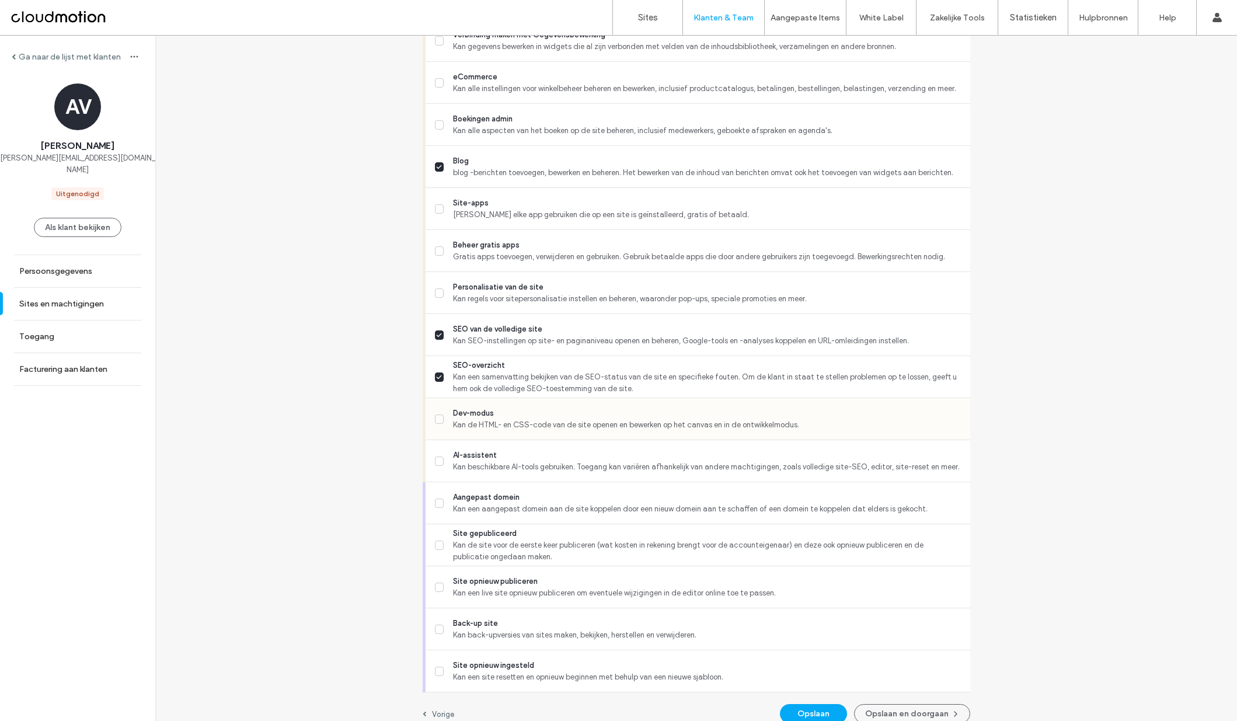
scroll to position [819, 0]
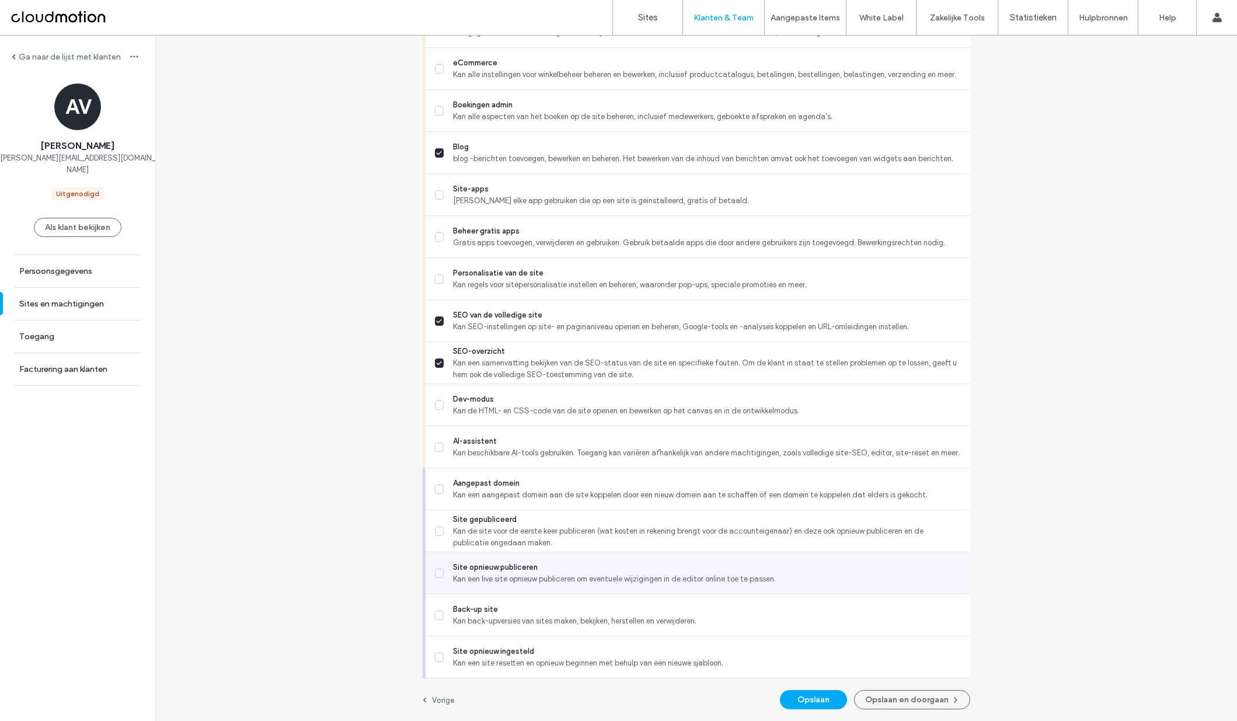
click at [440, 572] on label "Site opnieuw publiceren [PERSON_NAME] een live site opnieuw publiceren om event…" at bounding box center [698, 573] width 526 height 23
click at [823, 697] on button "Opslaan" at bounding box center [813, 699] width 67 height 19
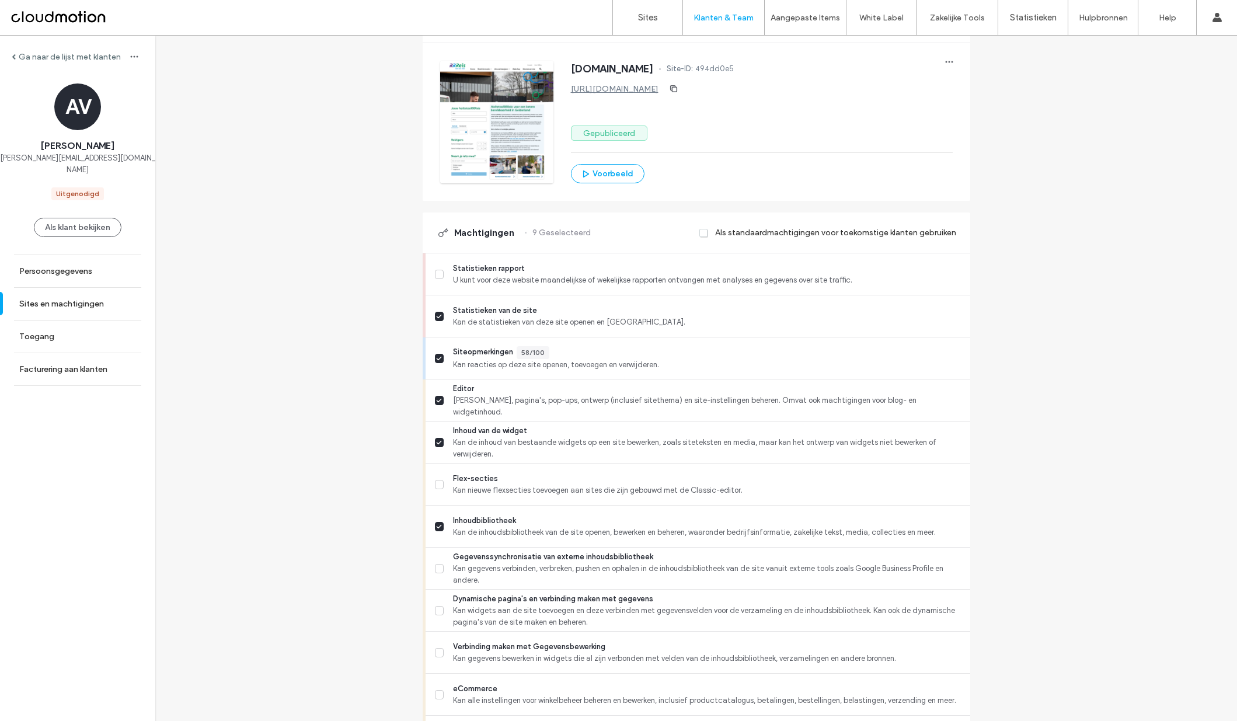
scroll to position [0, 0]
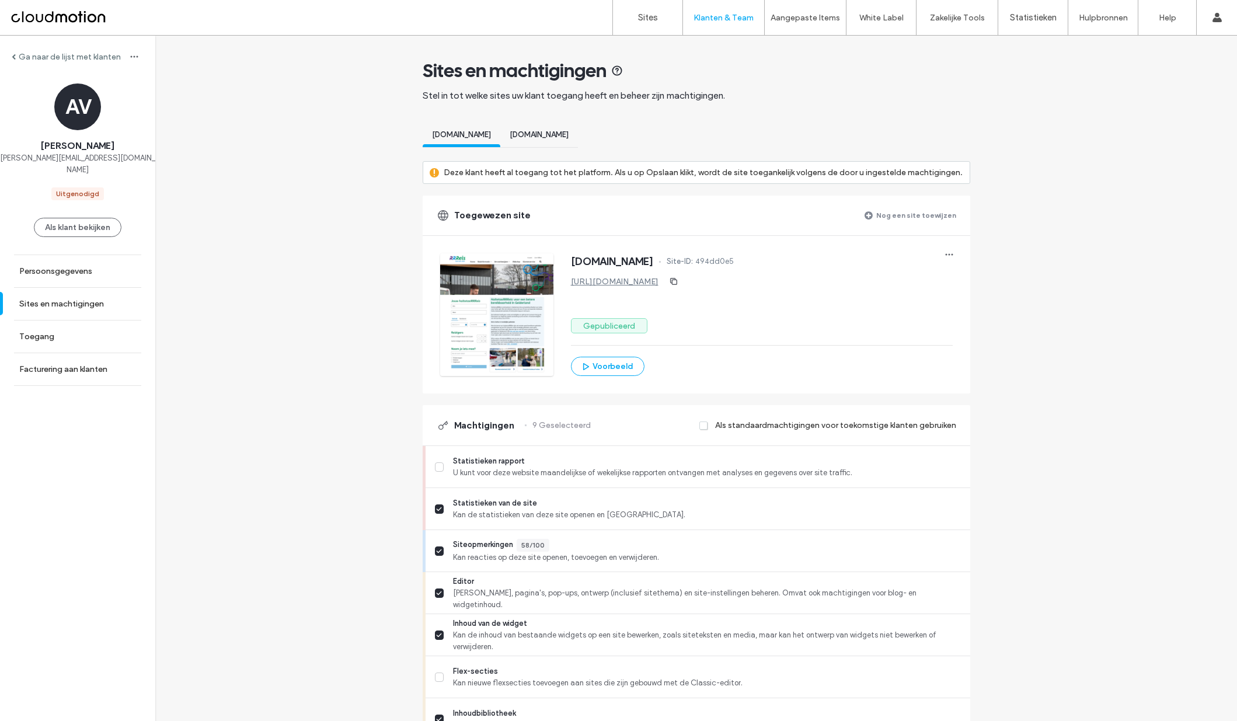
click at [539, 137] on span "[DOMAIN_NAME]" at bounding box center [539, 134] width 59 height 9
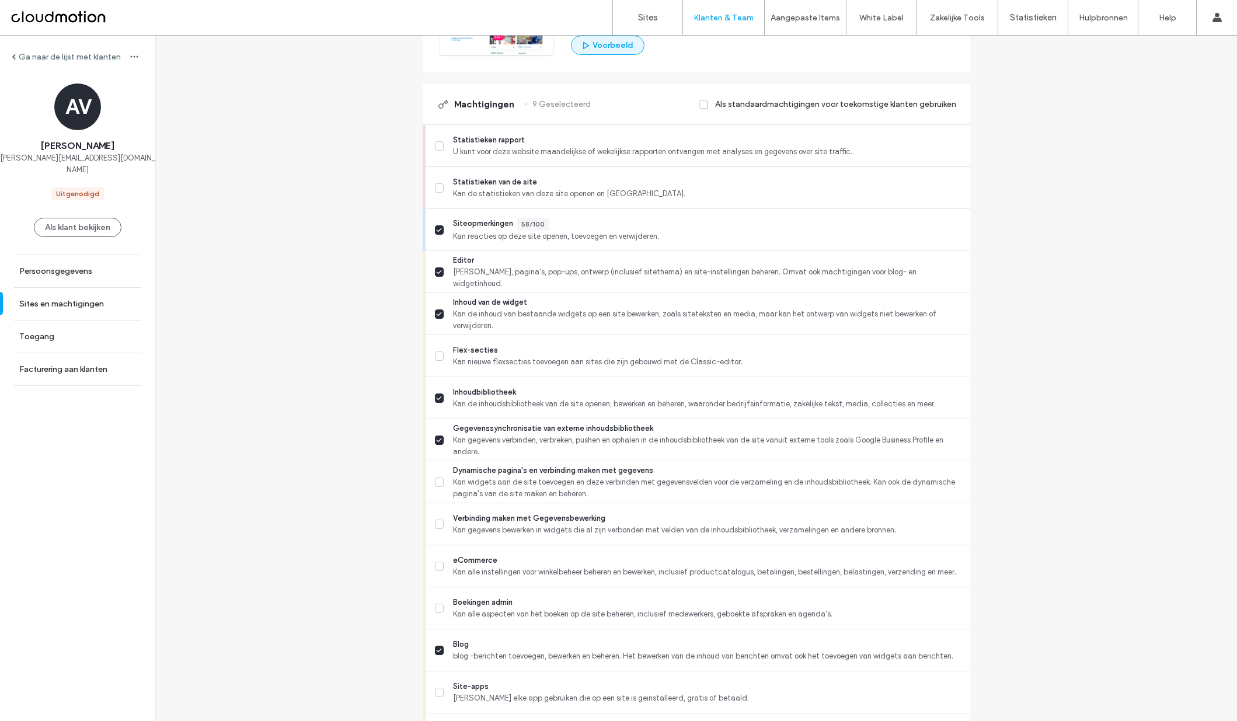
scroll to position [311, 0]
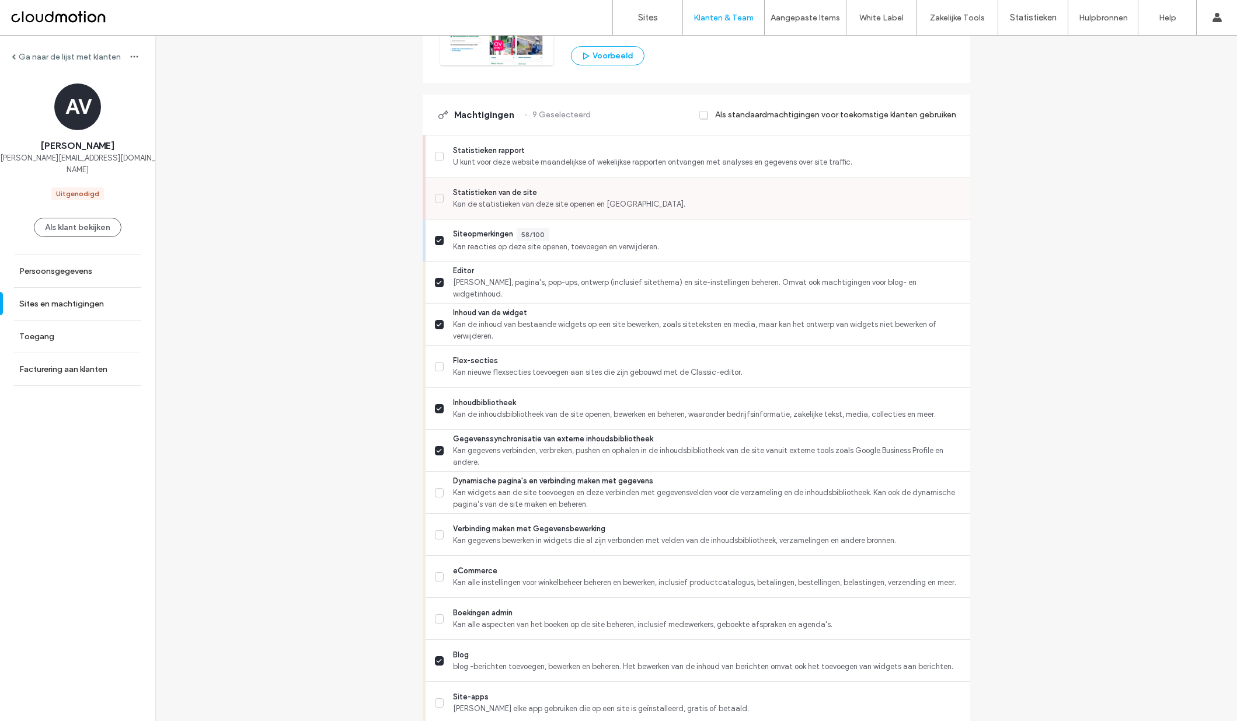
click at [435, 202] on span at bounding box center [439, 198] width 9 height 9
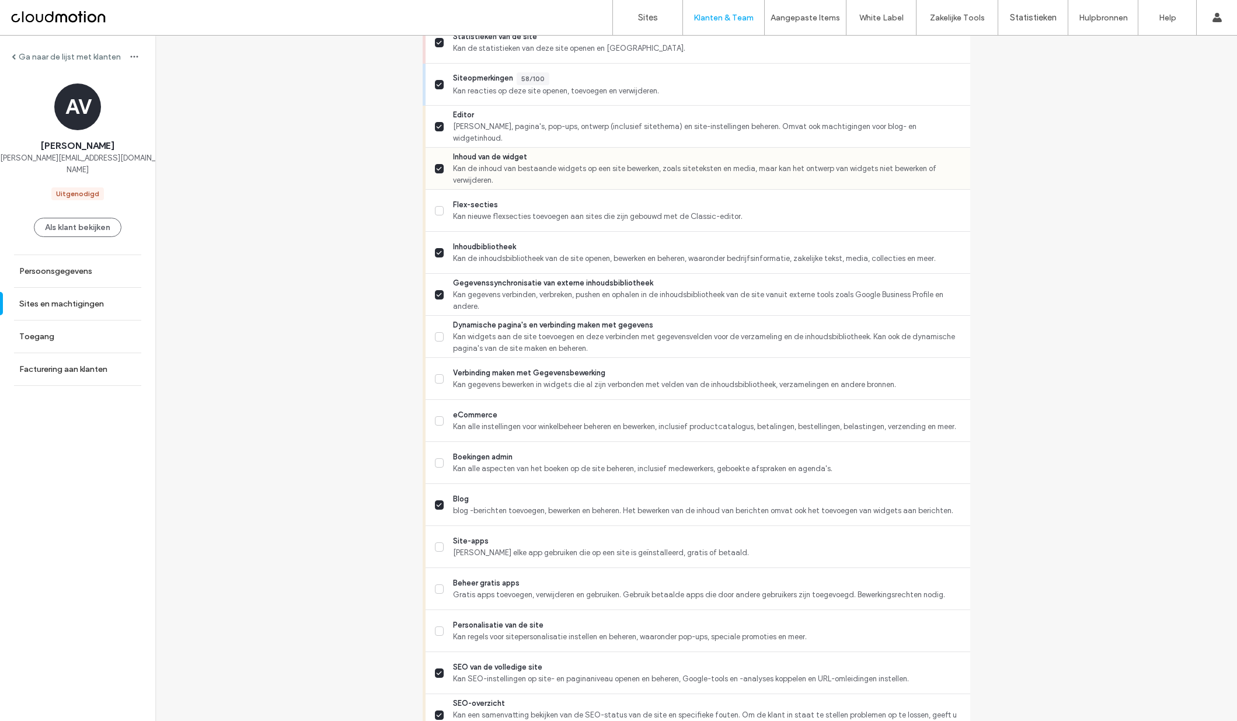
scroll to position [479, 0]
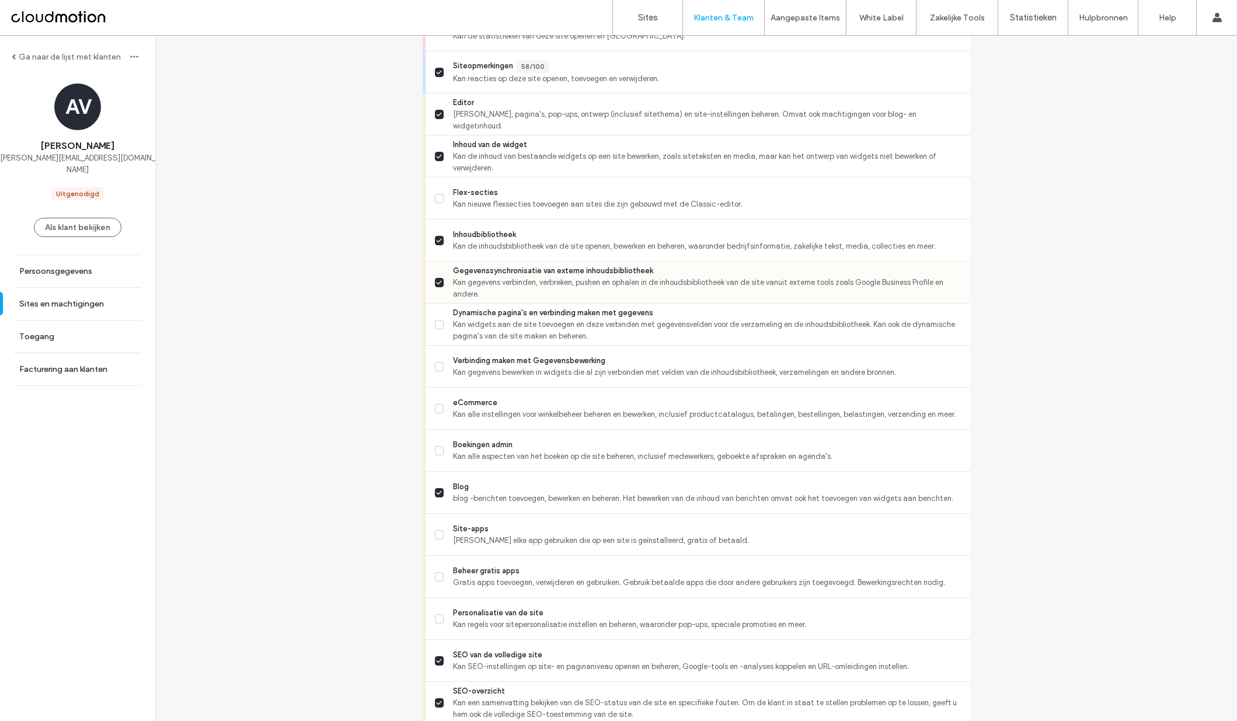
click at [439, 282] on span at bounding box center [439, 282] width 9 height 9
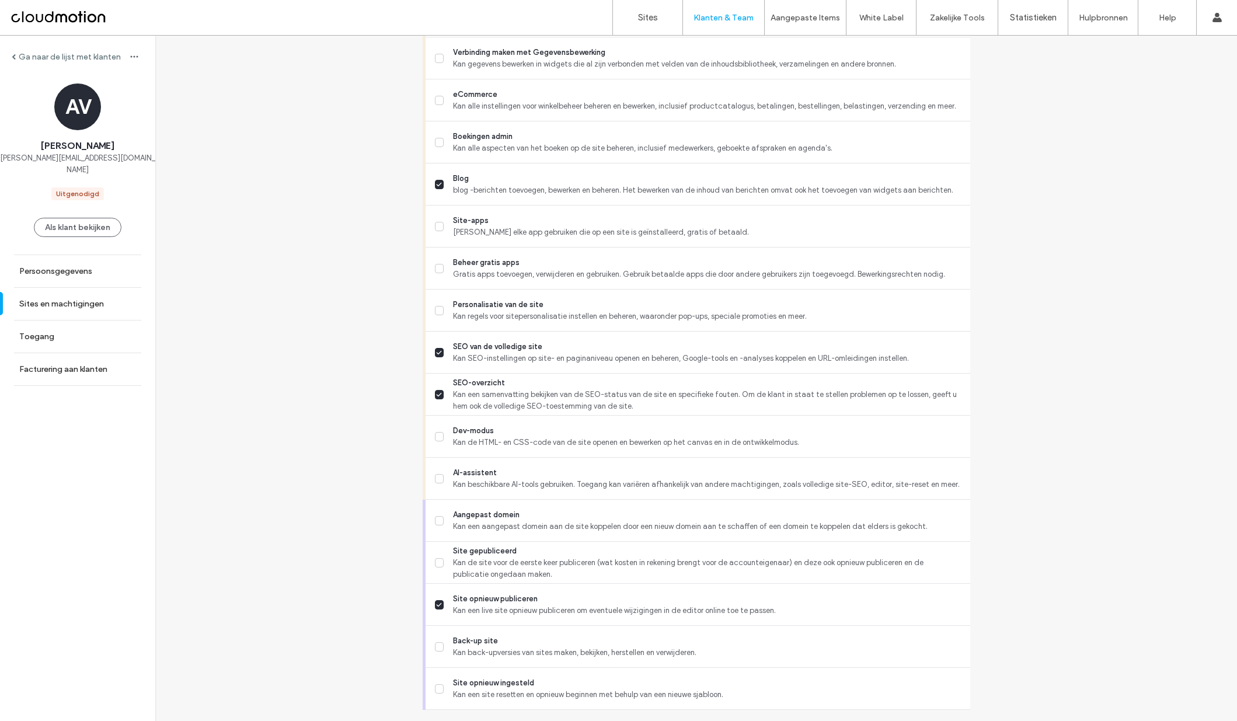
scroll to position [819, 0]
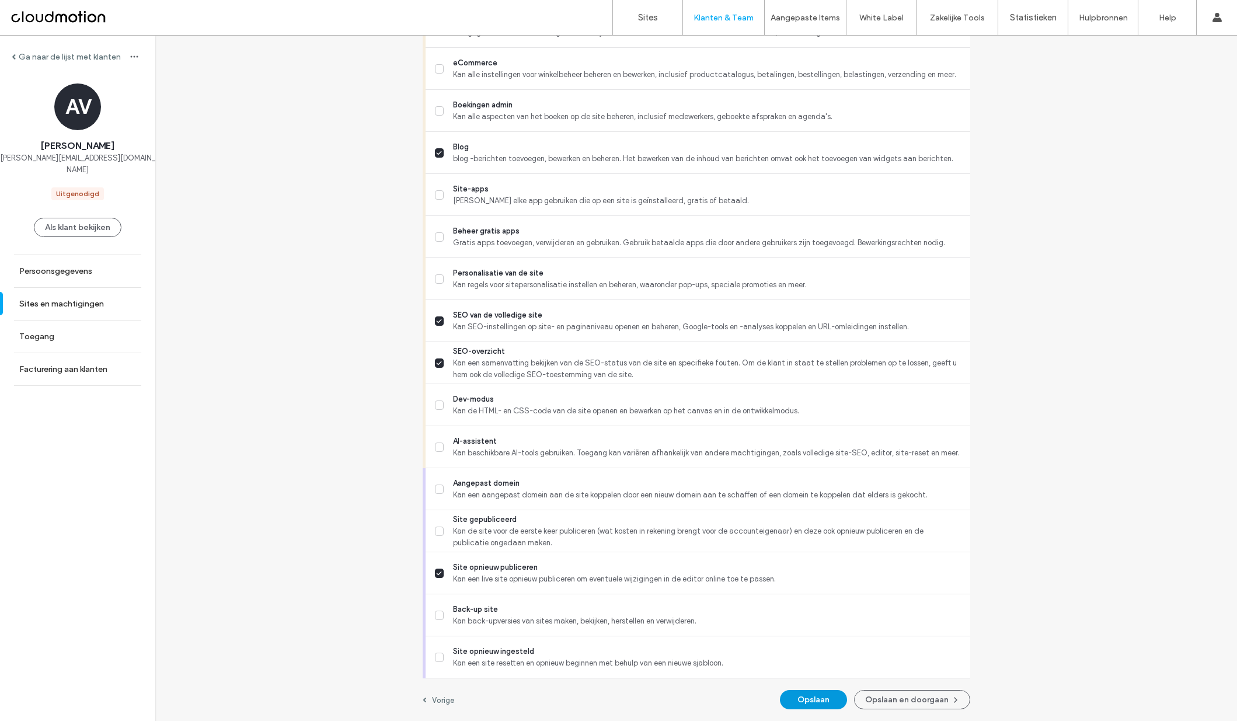
click at [810, 695] on button "Opslaan" at bounding box center [813, 699] width 67 height 19
click at [904, 699] on button "Opslaan en doorgaan" at bounding box center [912, 699] width 116 height 19
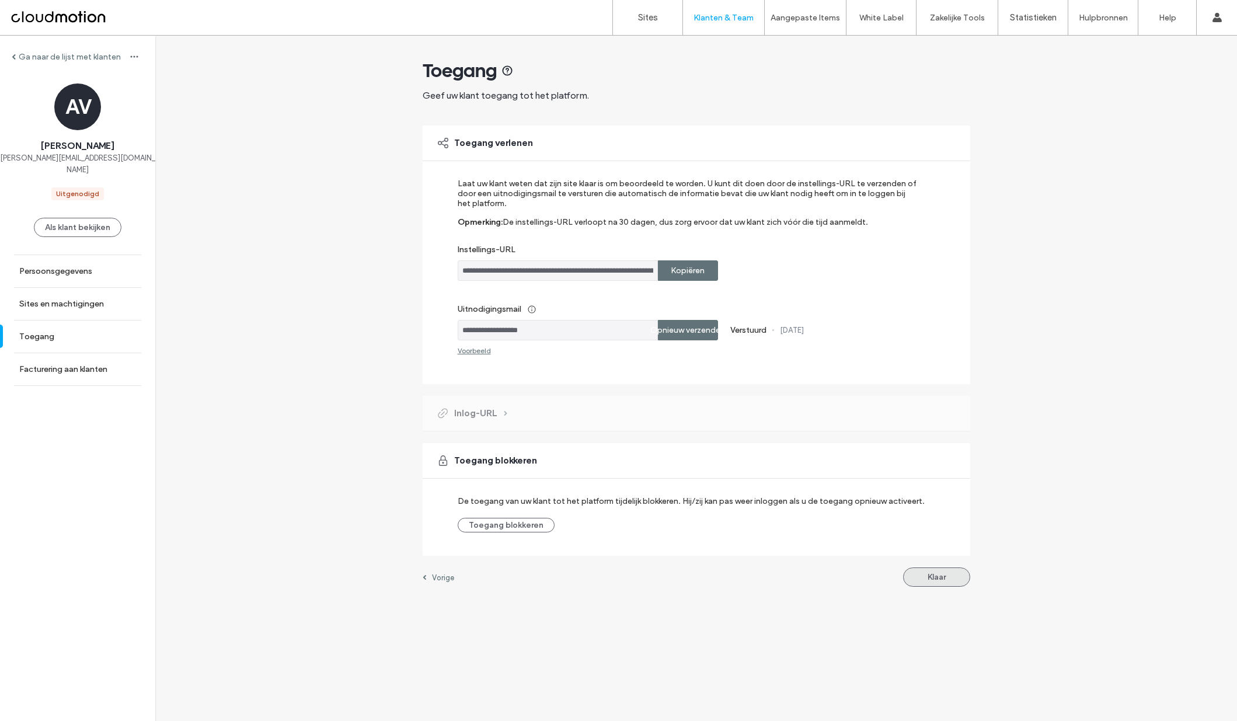
click at [945, 579] on button "Klaar" at bounding box center [936, 577] width 67 height 19
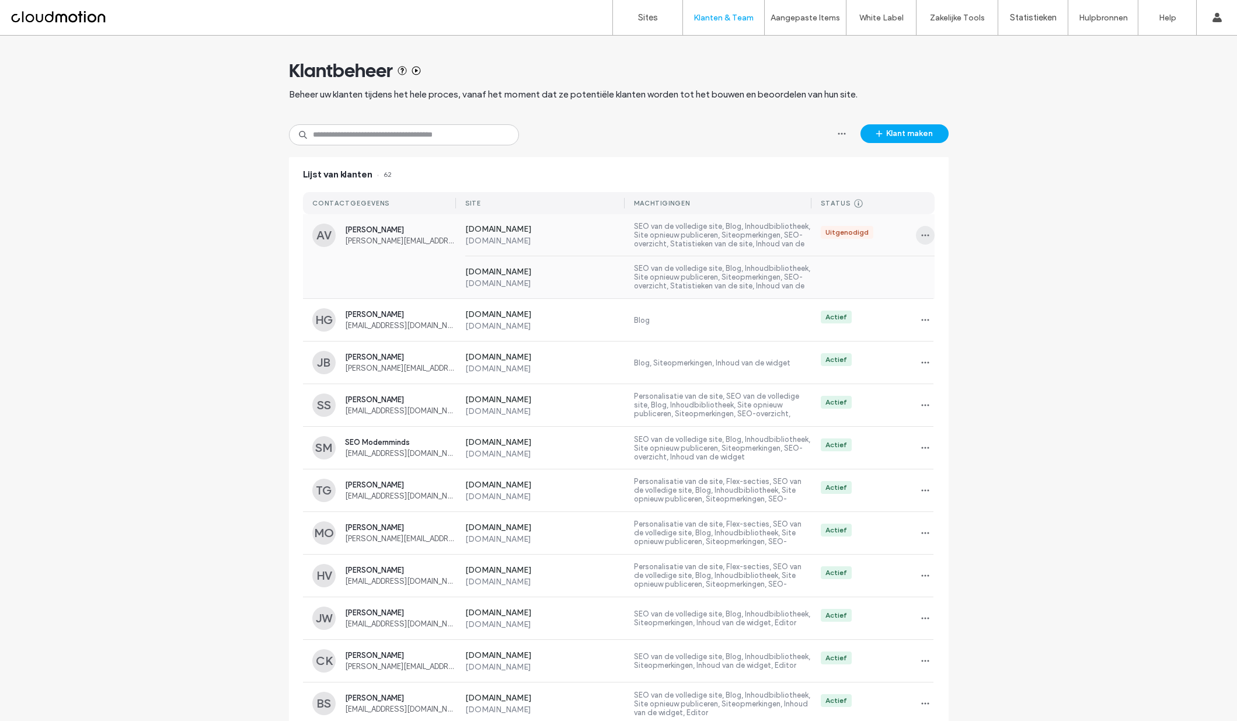
click at [921, 236] on icon "button" at bounding box center [925, 235] width 9 height 9
click at [1013, 238] on div "Klantbeheer Beheer uw klanten tijdens het hele proces, vanaf het moment dat ze …" at bounding box center [618, 641] width 1237 height 1210
click at [924, 236] on icon "button" at bounding box center [925, 235] width 9 height 9
click at [987, 227] on div "Klantbeheer Beheer uw klanten tijdens het hele proces, vanaf het moment dat ze …" at bounding box center [618, 641] width 1237 height 1210
